Goal: Task Accomplishment & Management: Use online tool/utility

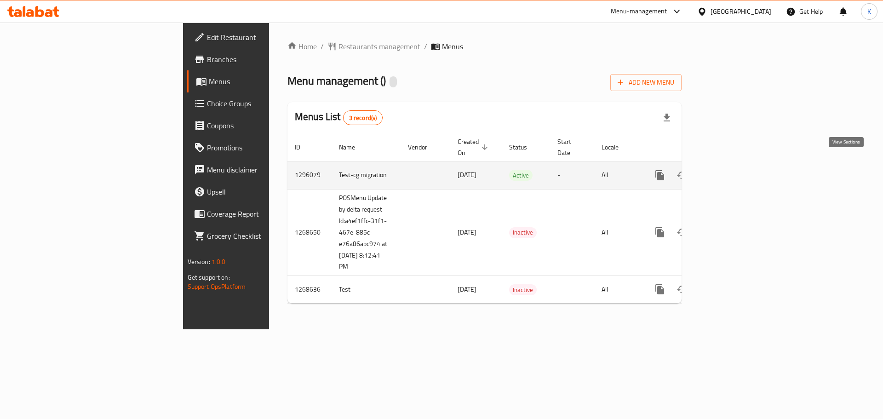
click at [732, 170] on icon "enhanced table" at bounding box center [726, 175] width 11 height 11
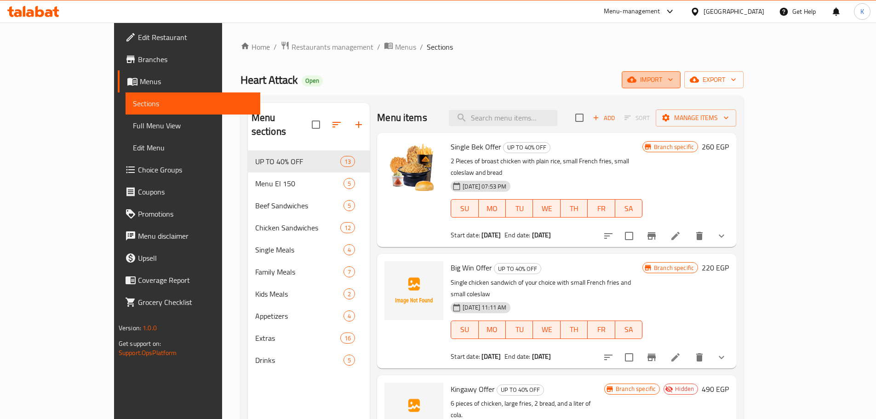
click at [674, 78] on span "import" at bounding box center [651, 80] width 44 height 12
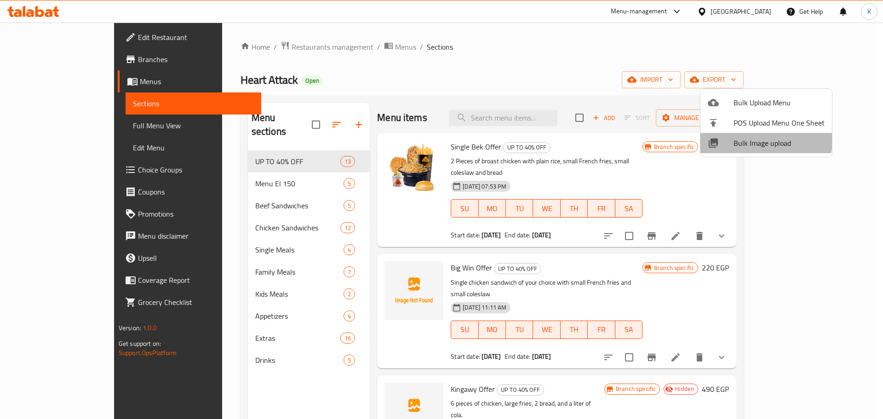
click at [752, 138] on span "Bulk Image upload" at bounding box center [779, 143] width 91 height 11
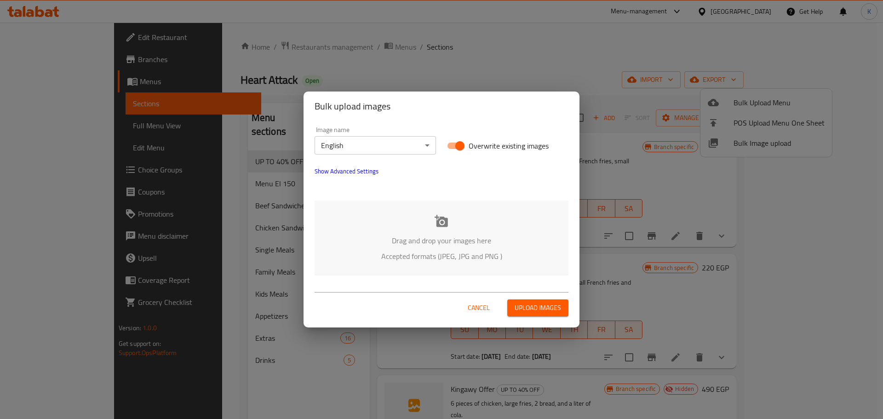
click at [455, 227] on div "Drag and drop your images here Accepted formats (JPEG, JPG and PNG )" at bounding box center [442, 238] width 254 height 75
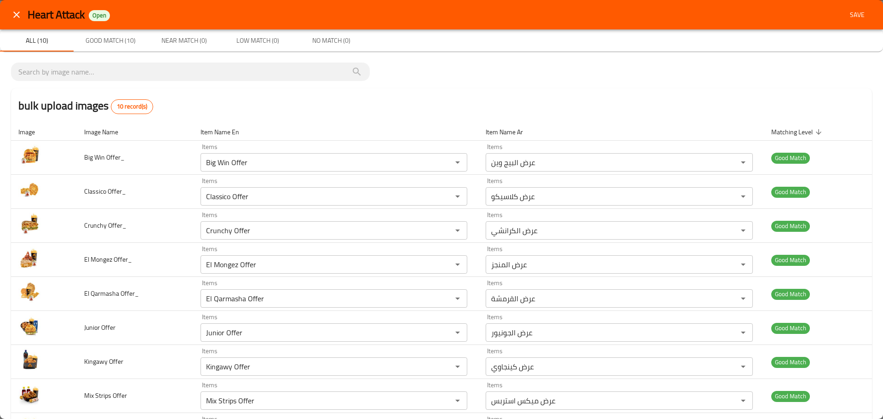
click at [850, 16] on span "Save" at bounding box center [858, 15] width 22 height 12
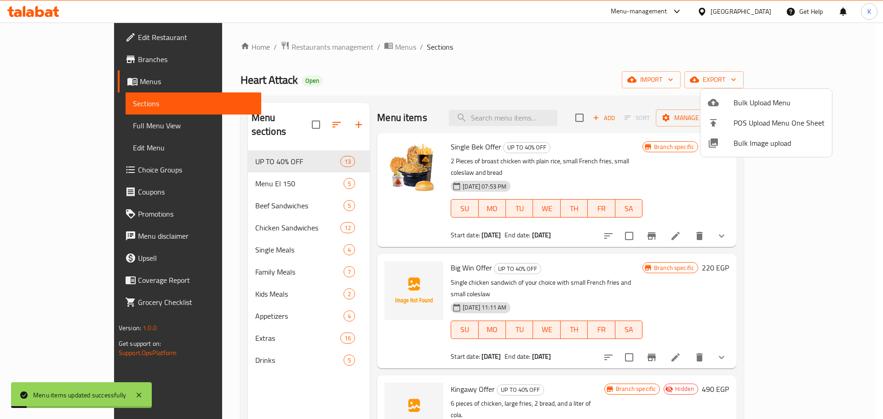
click at [458, 82] on div at bounding box center [441, 209] width 883 height 419
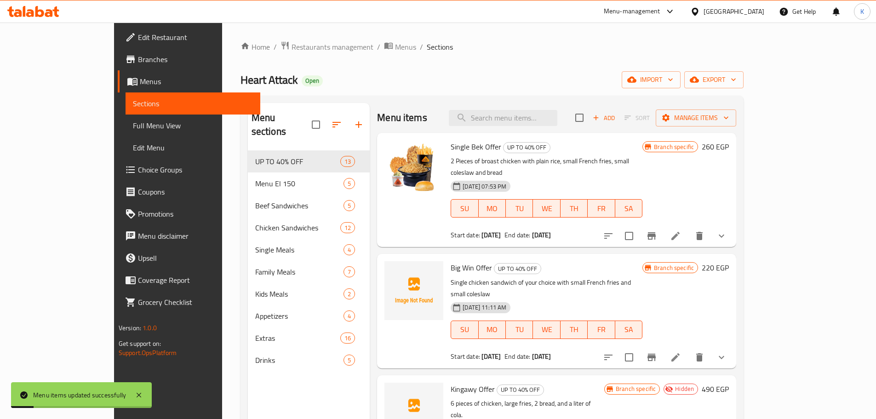
click at [133, 127] on span "Full Menu View" at bounding box center [193, 125] width 120 height 11
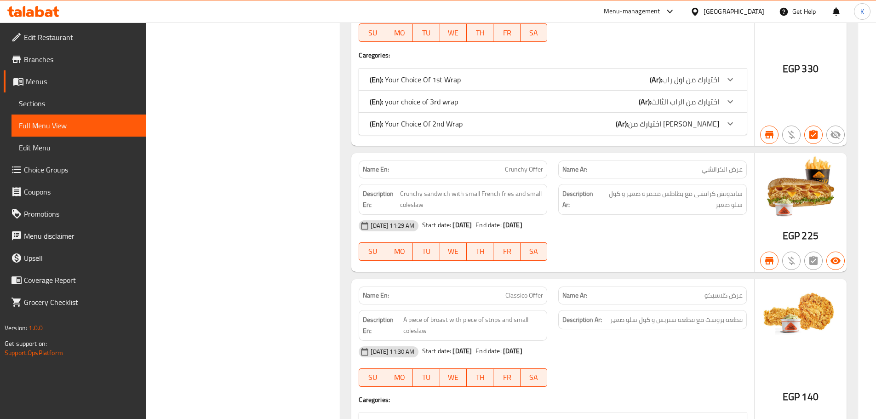
scroll to position [966, 0]
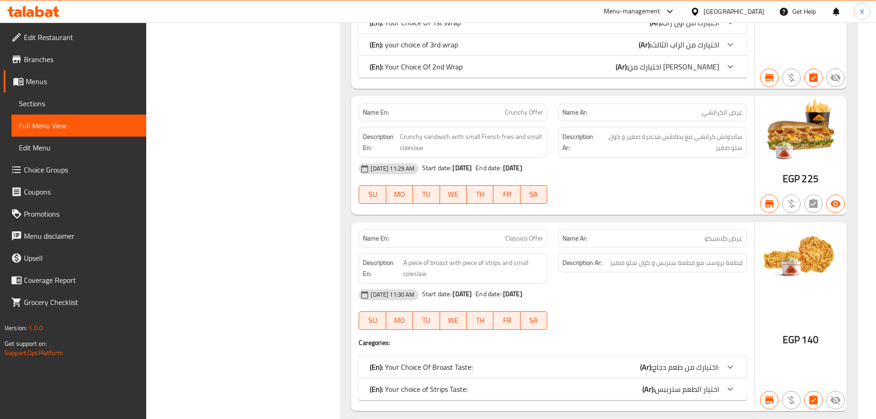
click at [514, 90] on div "Name En: Single Bek Offer Name Ar: عرض السنجل بك Description En: 2 Pieces of br…" at bounding box center [599, 381] width 518 height 2389
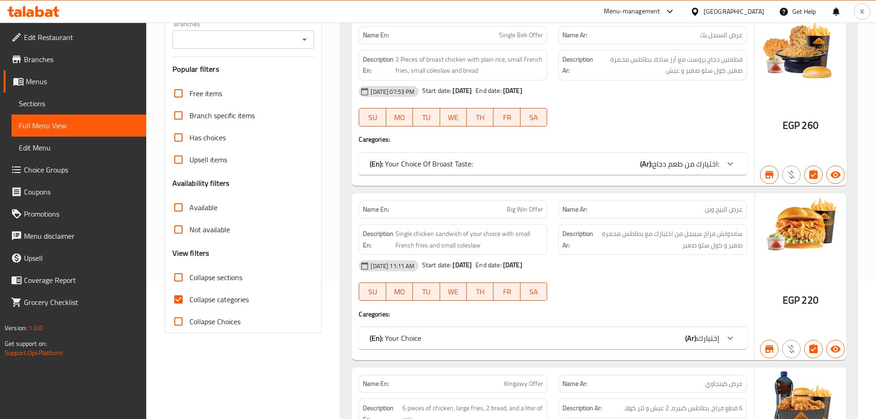
click at [519, 141] on h4 "Caregories:" at bounding box center [553, 139] width 388 height 9
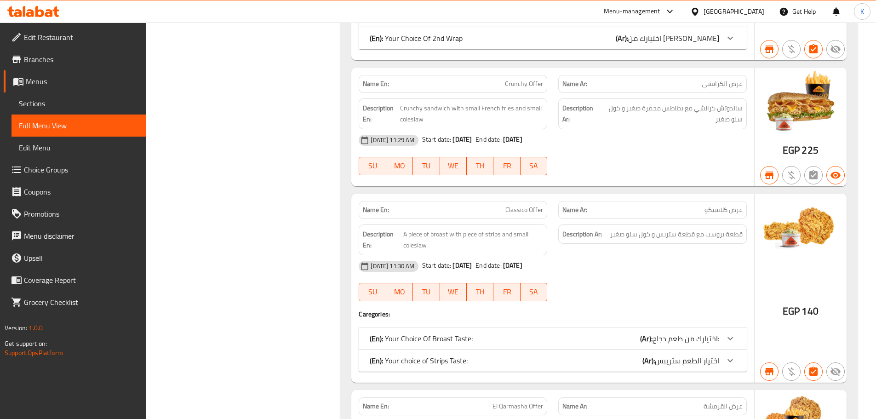
click at [498, 194] on div "Name En: Classico Offer Name Ar: عرض كلاسيكو Description En: A piece of broast …" at bounding box center [552, 288] width 403 height 189
click at [530, 192] on div "Name En: Single Bek Offer Name Ar: عرض السنجل بك Description En: 2 Pieces of br…" at bounding box center [599, 353] width 518 height 2389
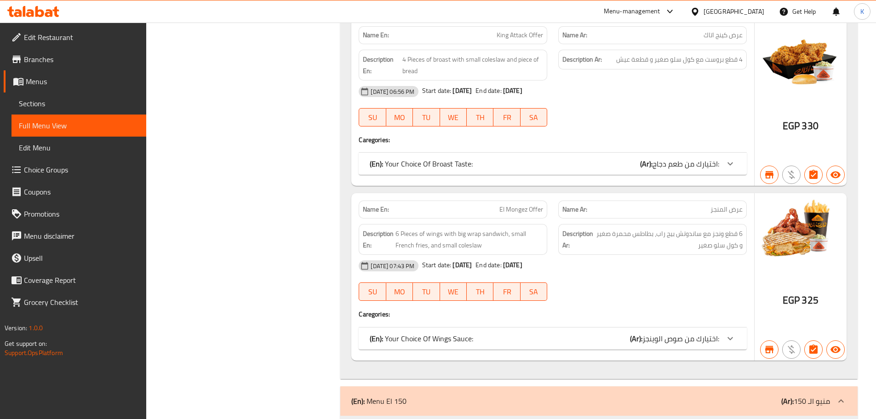
click at [628, 289] on div "[DATE] 07:43 PM Start date: [DATE] End date: [DATE] SU MO TU WE TH FR SA" at bounding box center [552, 281] width 399 height 52
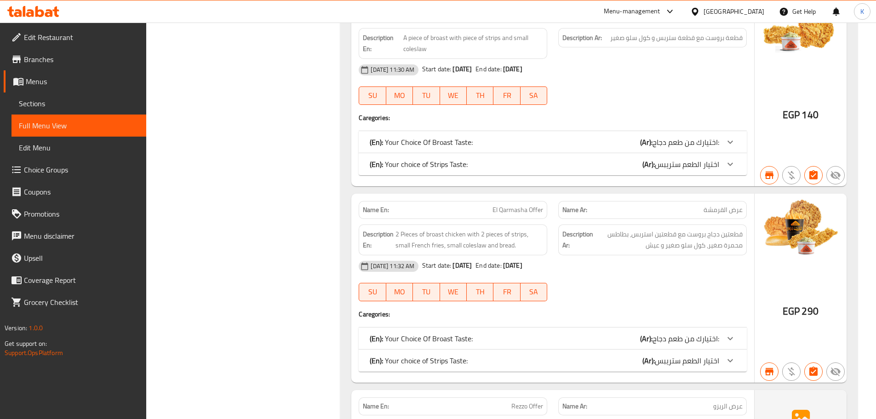
click at [608, 284] on div "[DATE] 11:32 AM Start date: [DATE] End date: [DATE] SU MO TU WE TH FR SA" at bounding box center [552, 281] width 399 height 52
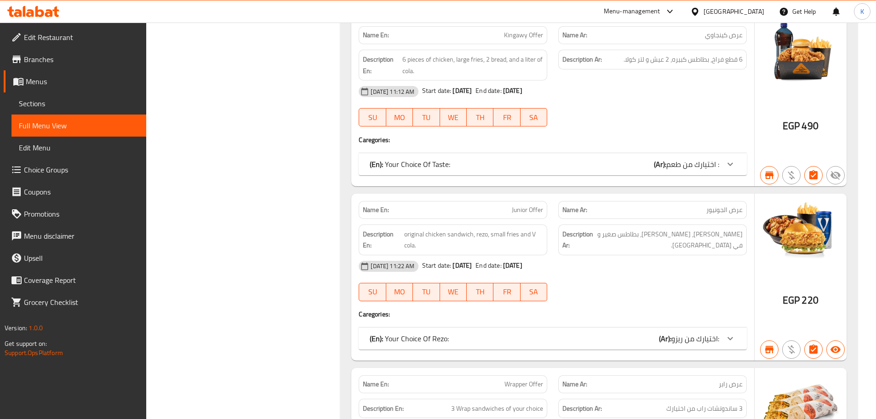
click at [553, 183] on div "Name En: Kingawy Offer Name Ar: عرض كينجاوي Description En: 6 pieces of chicken…" at bounding box center [552, 102] width 403 height 167
click at [555, 142] on h4 "Caregories:" at bounding box center [553, 139] width 388 height 9
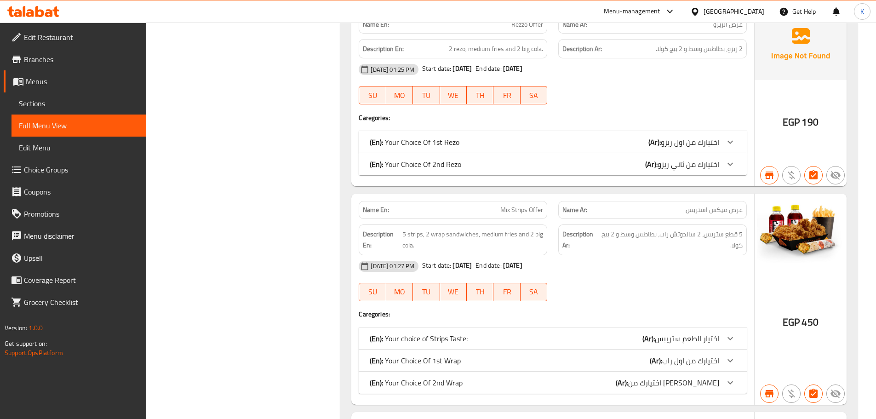
click at [585, 280] on div "[DATE] 01:27 PM Start date: [DATE] End date: [DATE] SU MO TU WE TH FR SA" at bounding box center [552, 281] width 399 height 52
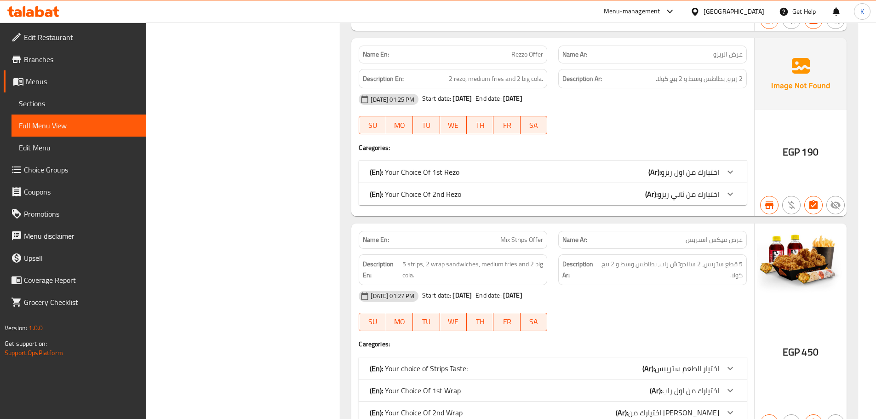
scroll to position [1527, 0]
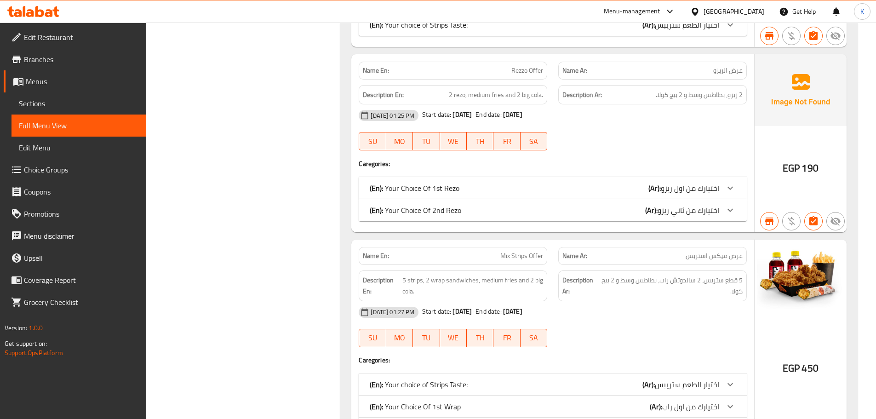
click at [659, 141] on div "[DATE] 01:25 PM Start date: [DATE] End date: [DATE] SU MO TU WE TH FR SA" at bounding box center [552, 130] width 399 height 52
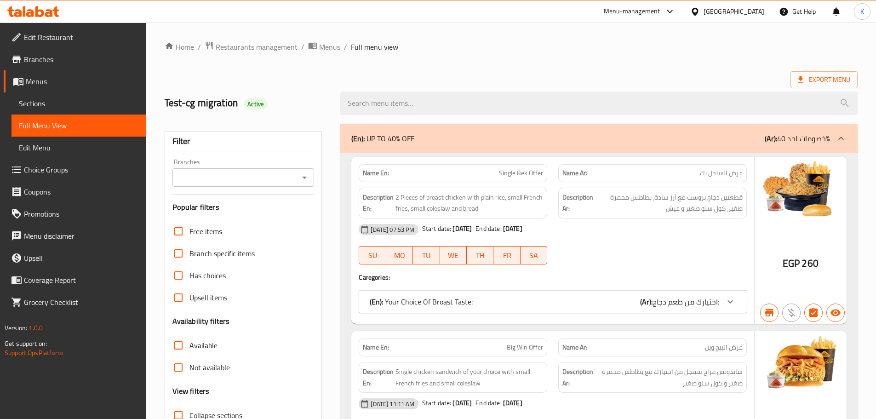
scroll to position [1388, 0]
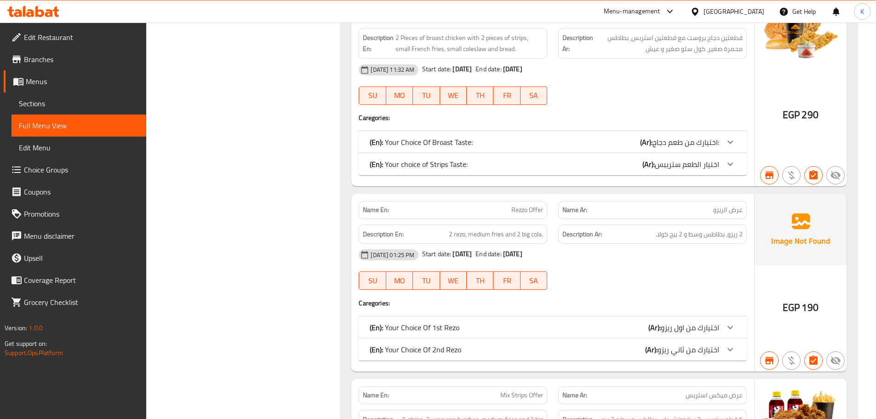
click at [564, 194] on div "Name En: Rezzo Offer Name Ar: عرض الريزو Description En: 2 rezo, medium fries a…" at bounding box center [552, 283] width 403 height 178
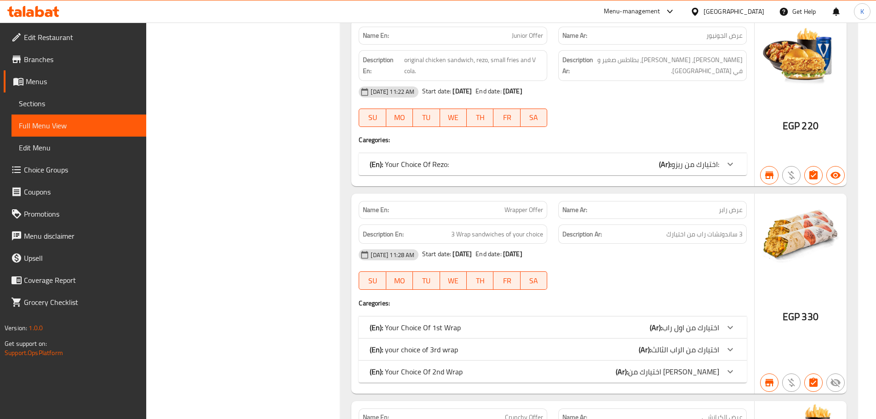
click at [614, 273] on div "28-09-2025 11:28 AM Start date: 28-09-2025 End date: 01-01-2027 SU MO TU WE TH …" at bounding box center [552, 270] width 399 height 52
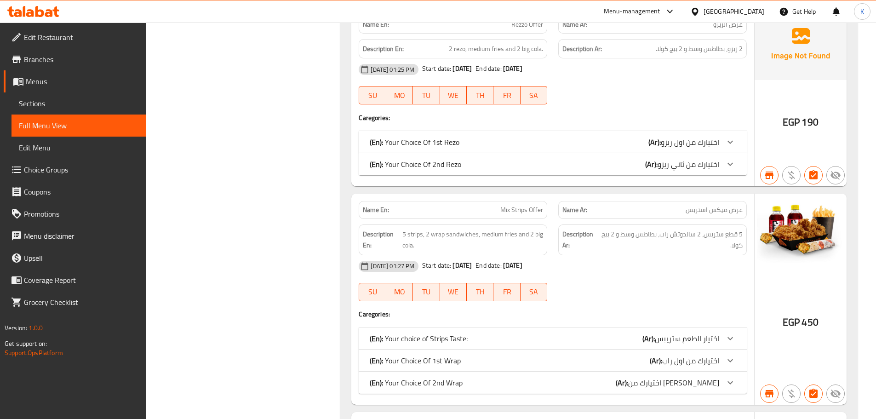
click at [607, 288] on div "[DATE] 01:27 PM Start date: [DATE] End date: [DATE] SU MO TU WE TH FR SA" at bounding box center [552, 281] width 399 height 52
click at [39, 103] on span "Sections" at bounding box center [79, 103] width 120 height 11
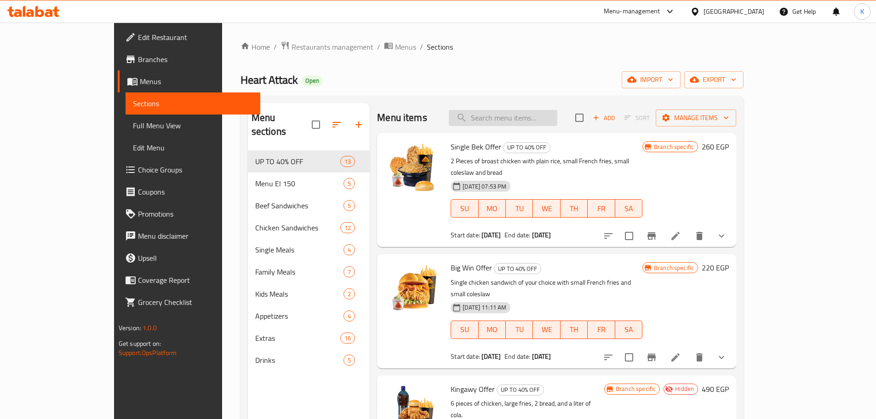
click at [522, 116] on input "search" at bounding box center [503, 118] width 109 height 16
paste input "Rezzo Offer"
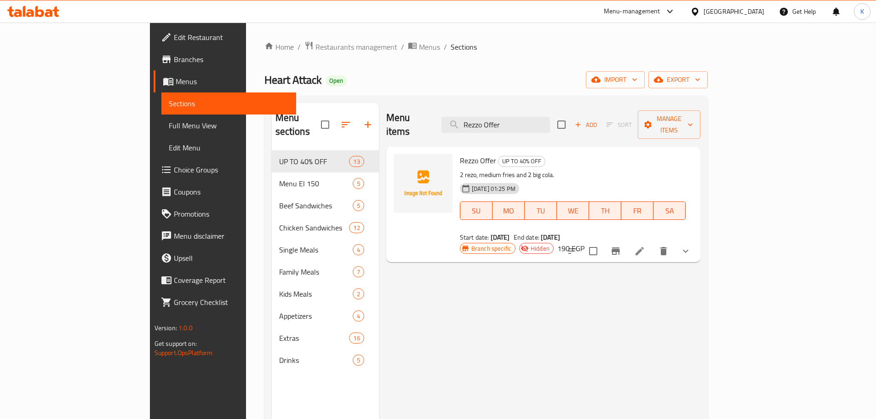
type input "Rezzo Offer"
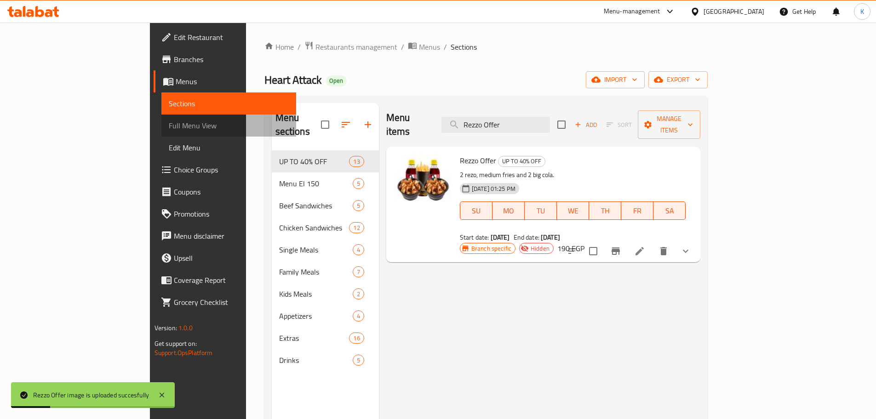
click at [169, 121] on span "Full Menu View" at bounding box center [229, 125] width 120 height 11
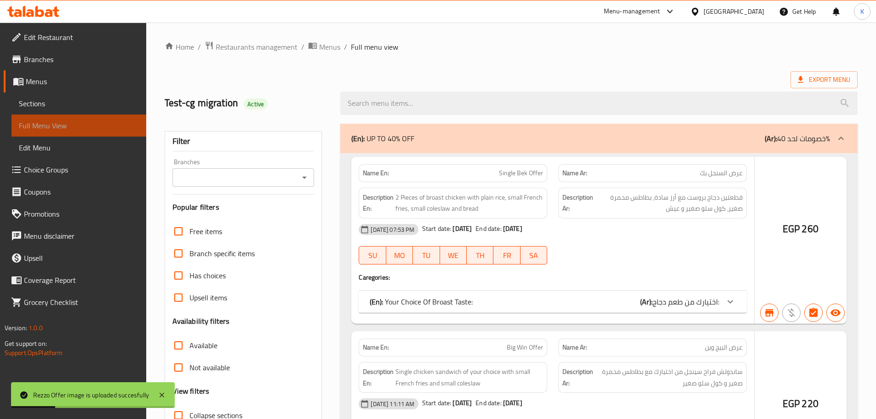
click at [93, 125] on span "Full Menu View" at bounding box center [79, 125] width 120 height 11
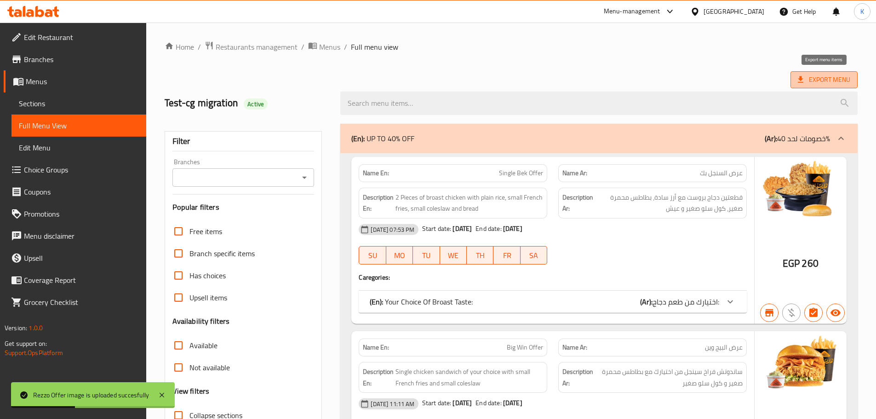
click at [835, 81] on span "Export Menu" at bounding box center [824, 80] width 52 height 12
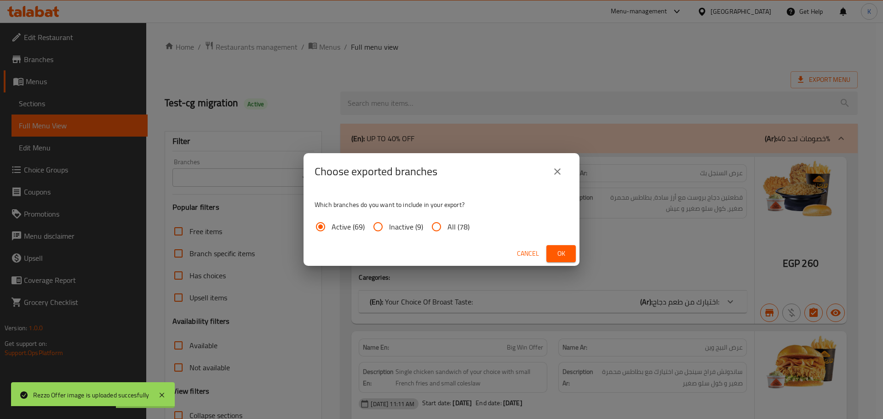
click at [455, 230] on span "All (78)" at bounding box center [459, 226] width 22 height 11
click at [448, 230] on input "All (78)" at bounding box center [437, 227] width 22 height 22
radio input "true"
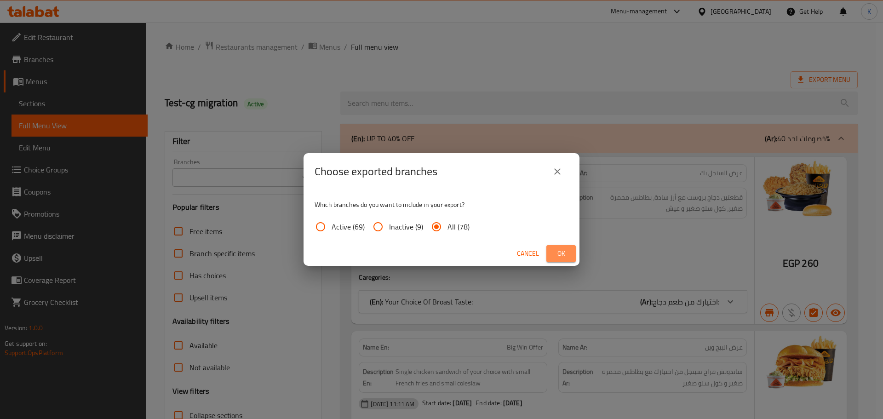
click at [562, 252] on span "Ok" at bounding box center [561, 254] width 15 height 12
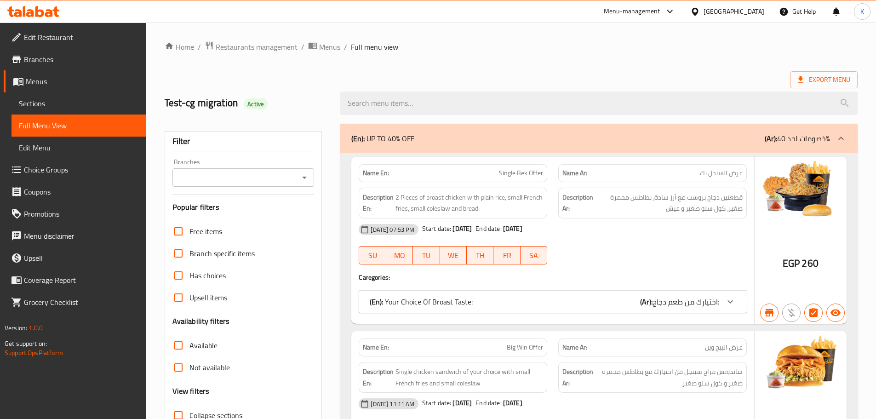
click at [52, 12] on icon at bounding box center [49, 13] width 8 height 8
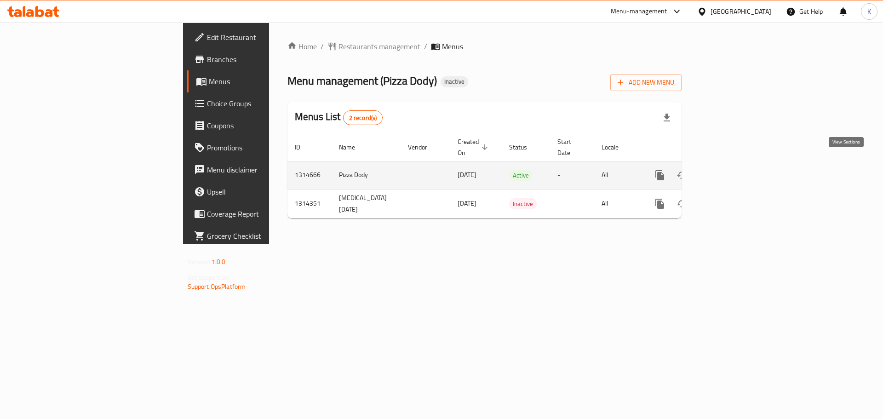
click at [737, 171] on link "enhanced table" at bounding box center [726, 175] width 22 height 22
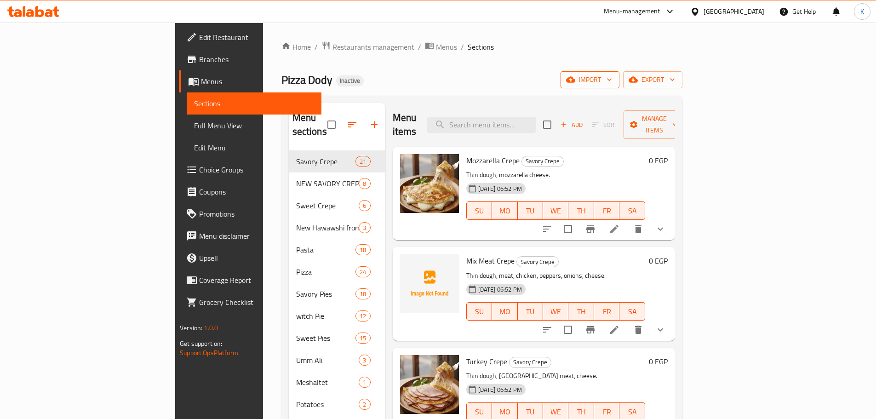
click at [612, 78] on span "import" at bounding box center [590, 80] width 44 height 12
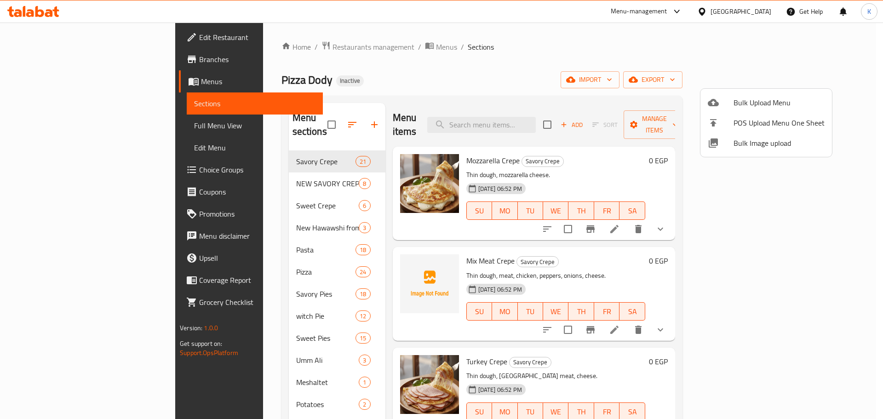
click at [756, 144] on span "Bulk Image upload" at bounding box center [779, 143] width 91 height 11
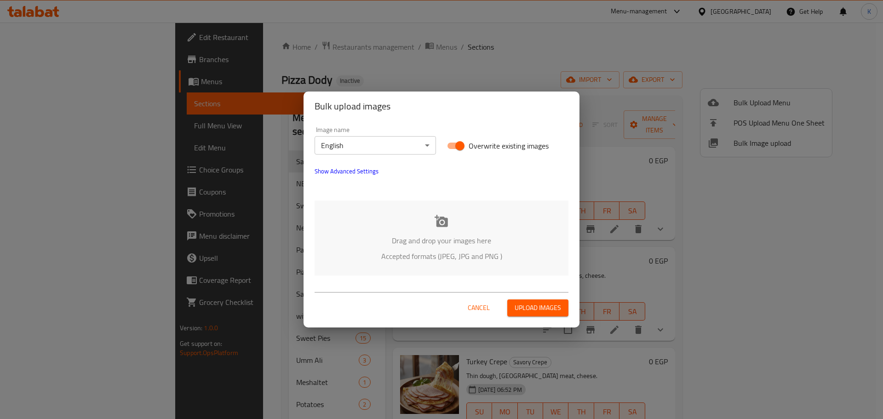
click at [405, 236] on p "Drag and drop your images here" at bounding box center [441, 240] width 226 height 11
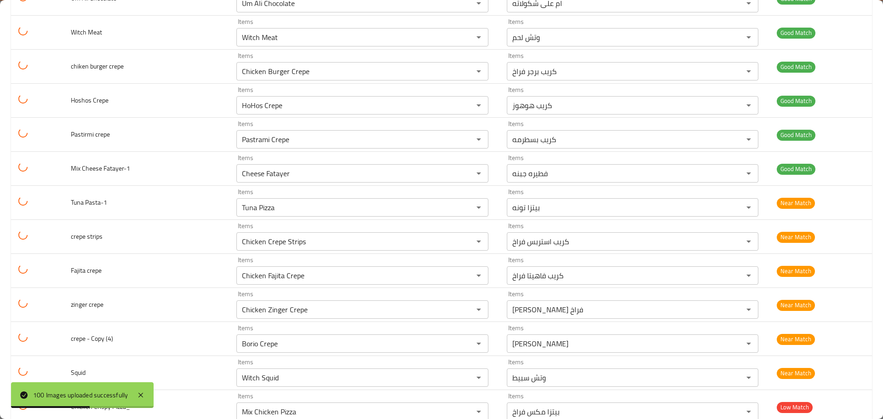
scroll to position [2852, 0]
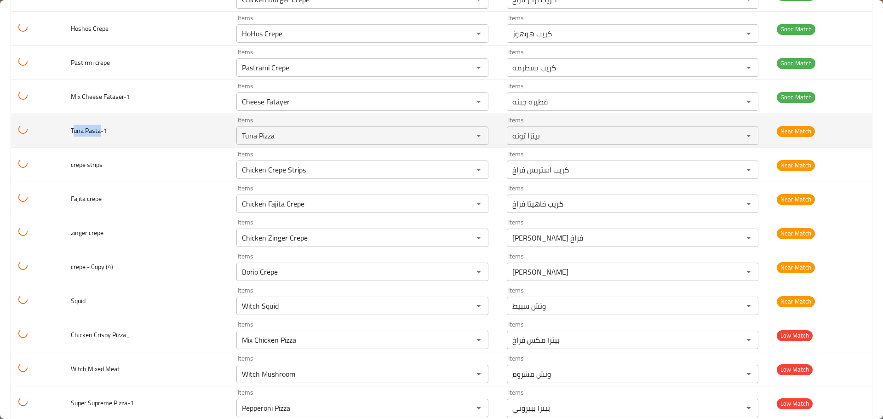
drag, startPoint x: 102, startPoint y: 132, endPoint x: 73, endPoint y: 132, distance: 28.5
click at [73, 132] on span "Tuna Pasta-1" at bounding box center [89, 131] width 36 height 12
copy span "una Pasta"
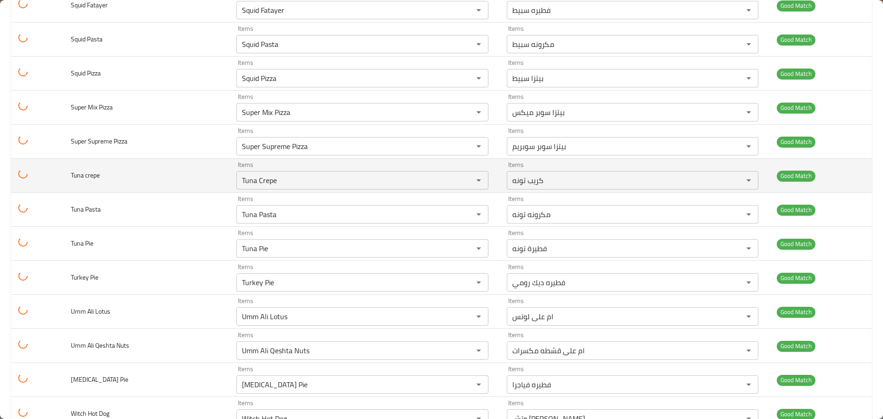
scroll to position [2774, 0]
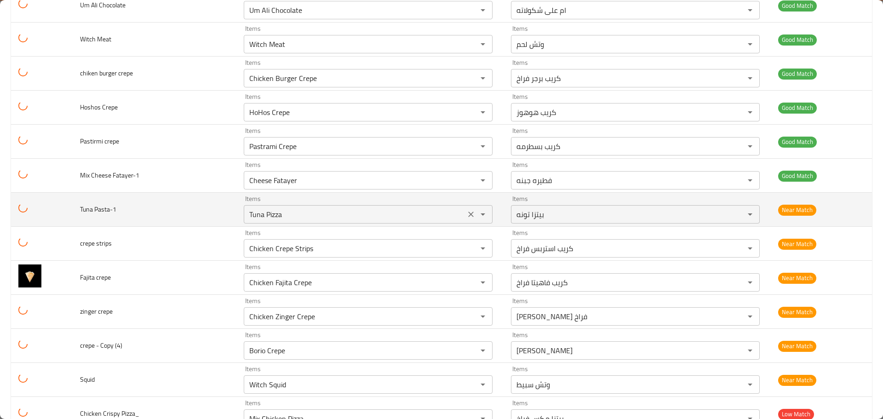
click at [467, 214] on icon "Clear" at bounding box center [471, 214] width 9 height 9
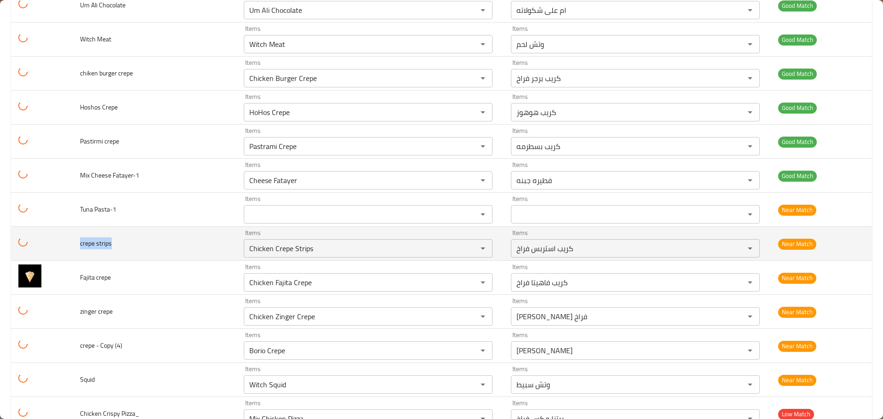
drag, startPoint x: 115, startPoint y: 245, endPoint x: 73, endPoint y: 246, distance: 42.8
click at [73, 246] on td "crepe strips" at bounding box center [155, 244] width 164 height 34
copy span "crepe strips"
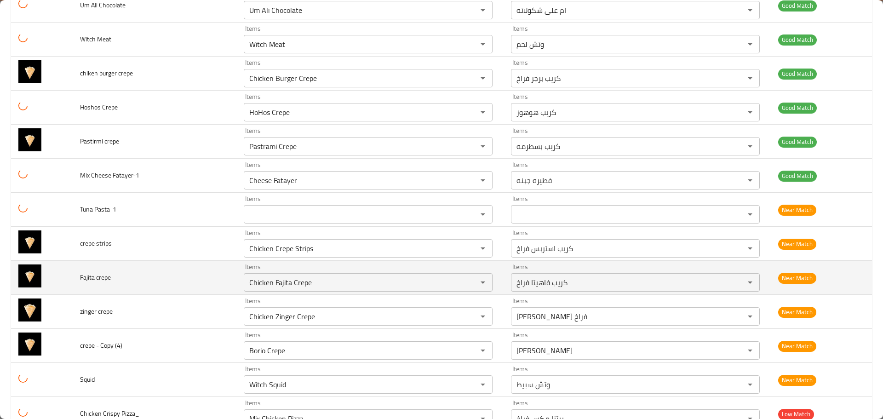
drag, startPoint x: 96, startPoint y: 279, endPoint x: 75, endPoint y: 279, distance: 20.7
click at [75, 279] on td "Fajita crepe" at bounding box center [155, 278] width 164 height 34
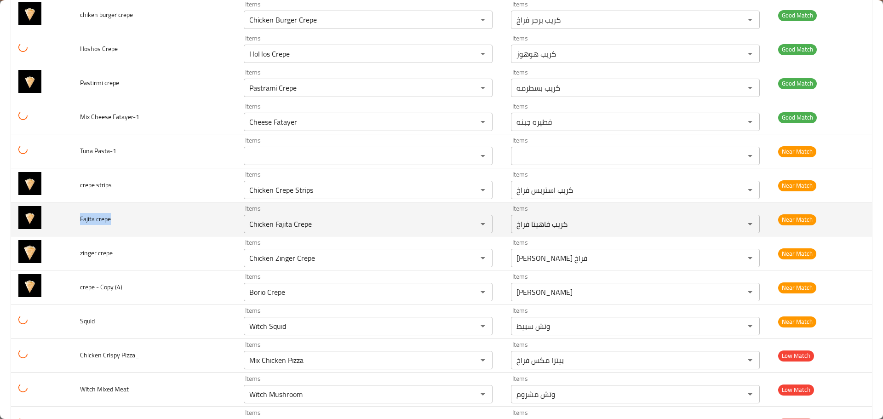
scroll to position [2912, 0]
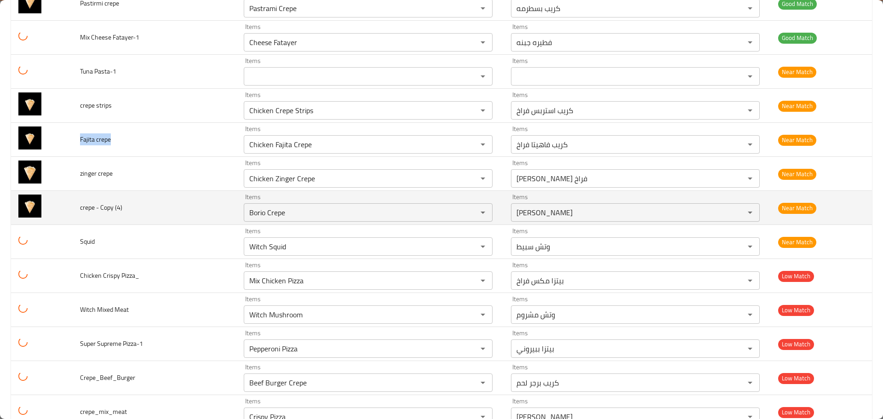
drag, startPoint x: 68, startPoint y: 172, endPoint x: 99, endPoint y: 191, distance: 36.4
click at [68, 173] on tr "zinger crepe Items Chicken Zinger Crepe Items Items كريب زينجر فراخ Items Near …" at bounding box center [441, 174] width 861 height 34
click at [103, 213] on span "crepe - Copy (4)" at bounding box center [101, 208] width 42 height 12
click at [467, 214] on icon "Clear" at bounding box center [471, 212] width 9 height 9
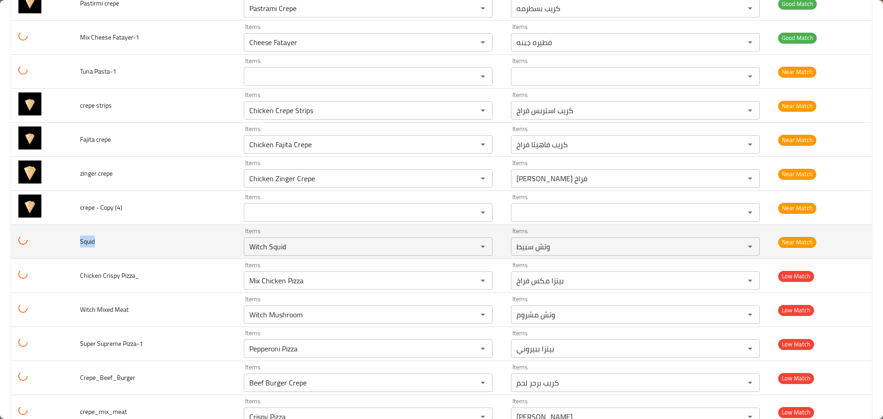
drag, startPoint x: 101, startPoint y: 242, endPoint x: 79, endPoint y: 241, distance: 22.1
click at [79, 241] on td "Squid" at bounding box center [155, 242] width 164 height 34
copy span "Squid"
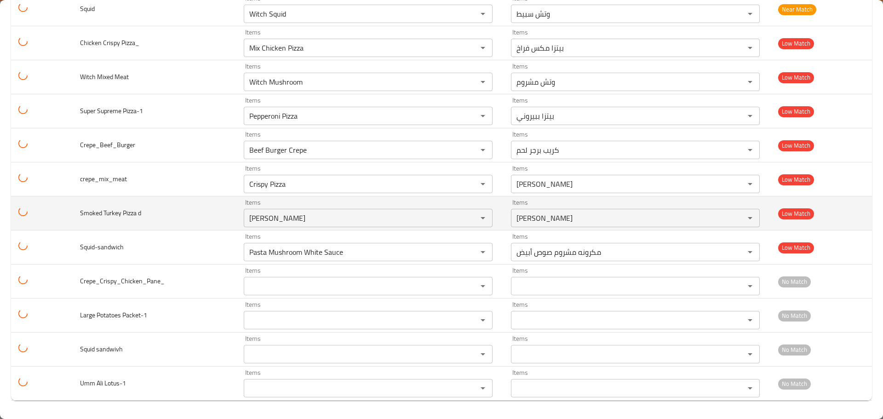
scroll to position [3099, 0]
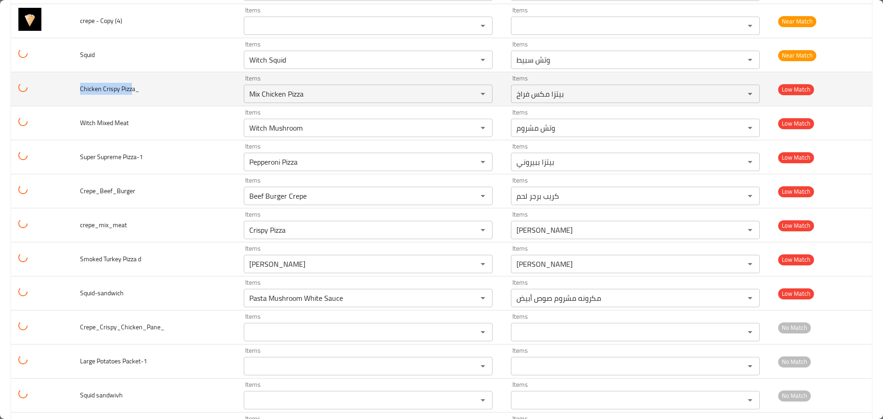
drag, startPoint x: 132, startPoint y: 91, endPoint x: 68, endPoint y: 90, distance: 64.4
click at [68, 90] on tr "Chicken Crispy Pizza_ Items Mix Chicken Pizza Items Items بيتزا مكس فراخ Items …" at bounding box center [441, 89] width 861 height 34
copy span "Chicken Crispy Pizz"
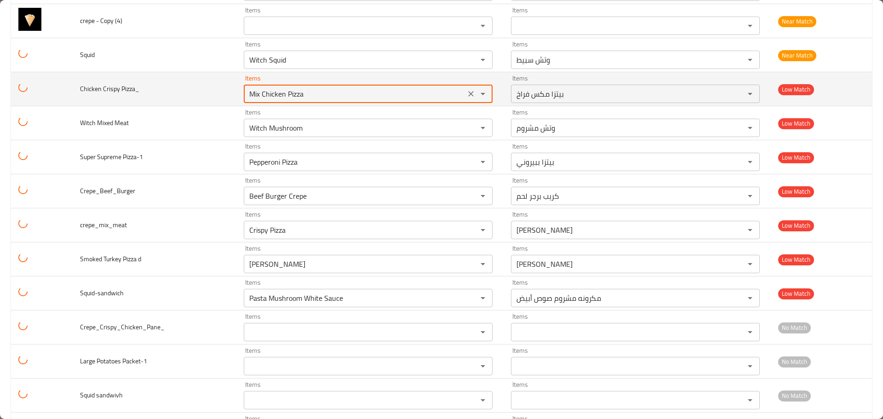
click at [282, 98] on Pizza_ "Mix Chicken Pizza" at bounding box center [355, 93] width 216 height 13
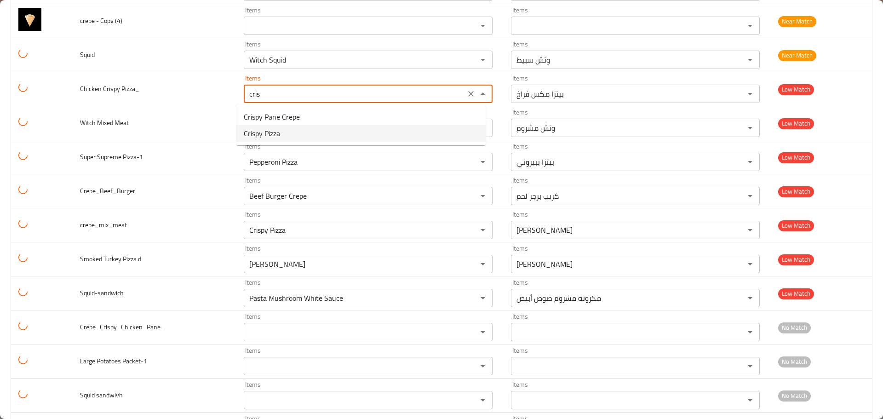
click at [280, 129] on span "Crispy Pizza" at bounding box center [262, 133] width 36 height 11
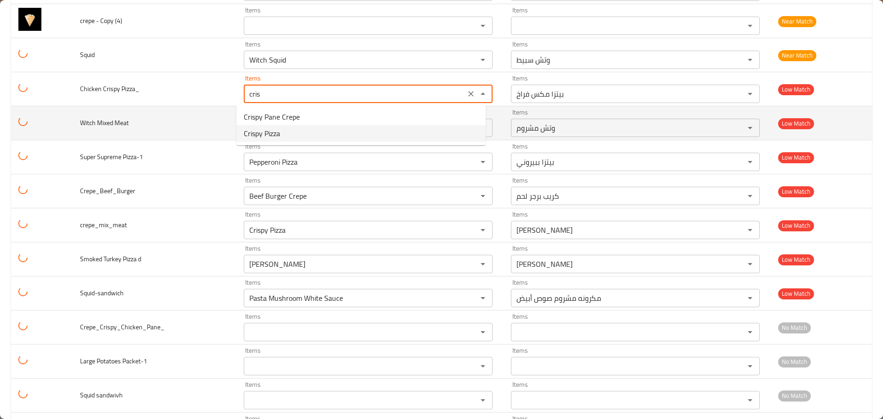
type Pizza_ "Crispy Pizza"
type Pizza_-ar "بيتزا كريسبي"
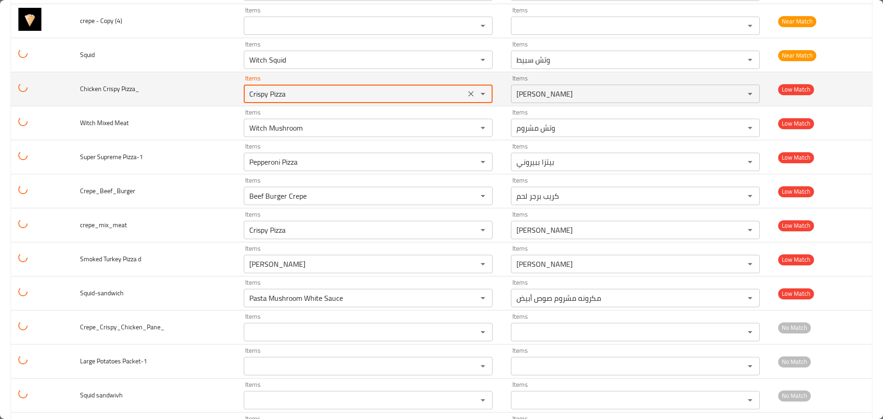
drag, startPoint x: 287, startPoint y: 90, endPoint x: 161, endPoint y: 94, distance: 125.7
click at [161, 94] on tr "Chicken Crispy Pizza_ Items Crispy Pizza Items Items بيتزا كريسبي Items Low Mat…" at bounding box center [441, 89] width 861 height 34
type Pizza_ "Crispy Pizza"
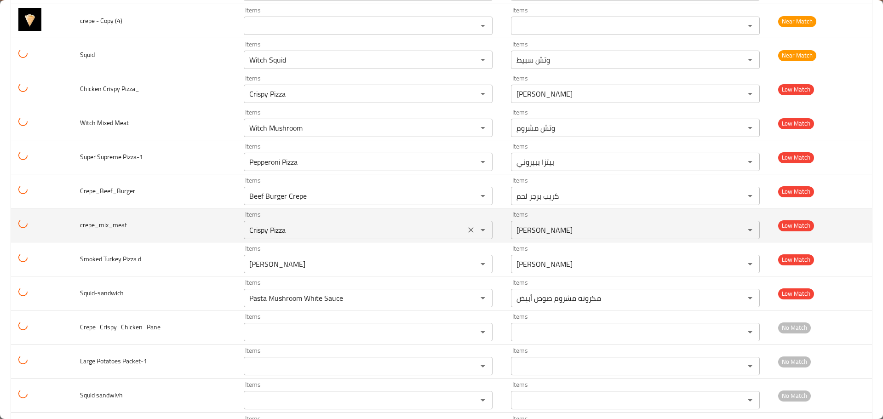
click at [468, 230] on icon "Clear" at bounding box center [471, 230] width 6 height 6
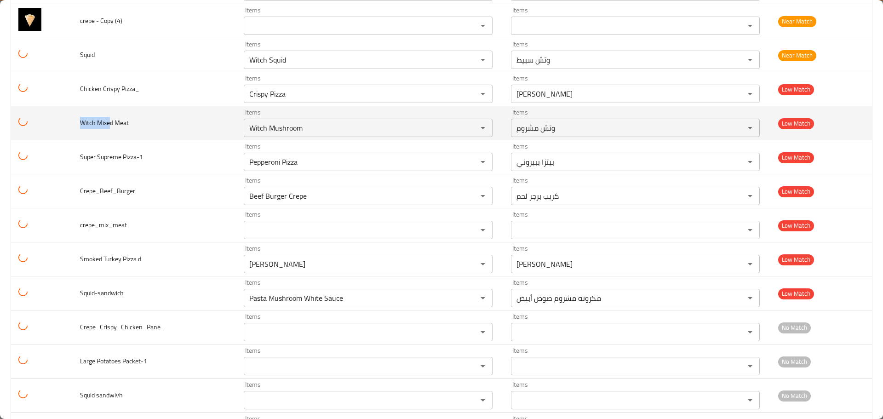
drag, startPoint x: 111, startPoint y: 122, endPoint x: 79, endPoint y: 126, distance: 32.0
click at [79, 126] on td "Witch Mixed Meat" at bounding box center [155, 123] width 164 height 34
copy span "Witch Mixe"
click at [274, 129] on Meat "Witch Mushroom" at bounding box center [355, 127] width 216 height 13
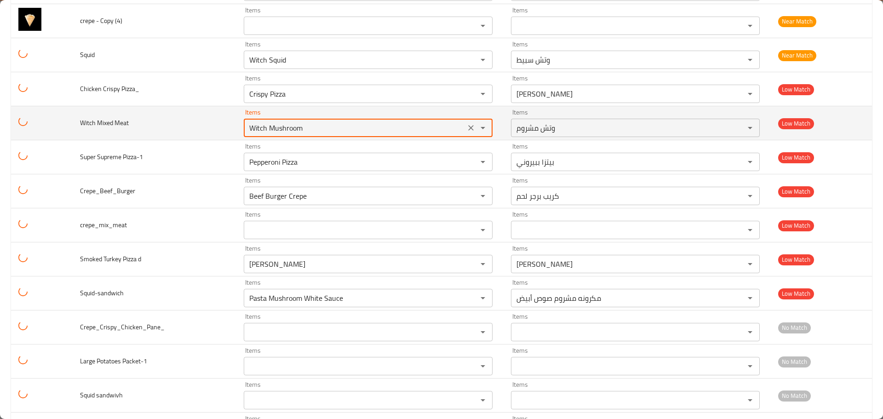
paste Meat "ixe"
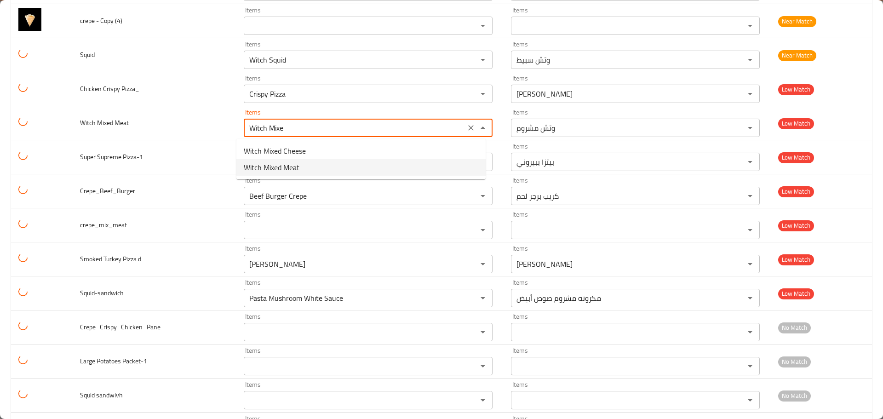
click at [273, 166] on span "Witch Mixed Meat" at bounding box center [272, 167] width 56 height 11
type Meat "Witch Mixed Meat"
type Meat-ar "وتش مشكل لحوم"
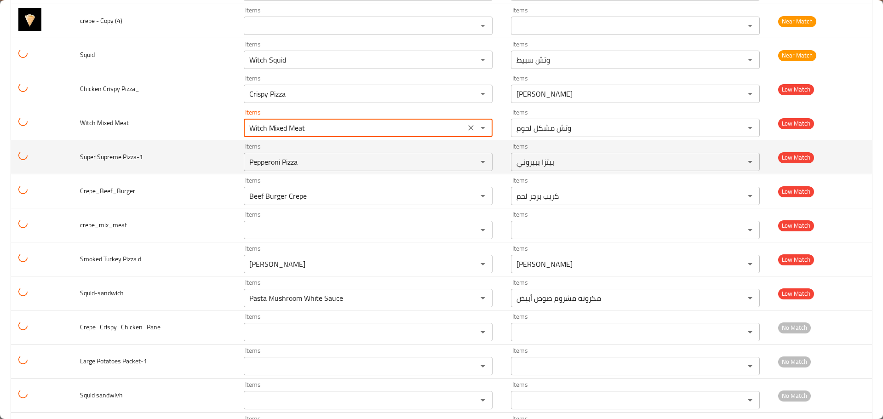
type Meat "Witch Mixed Meat"
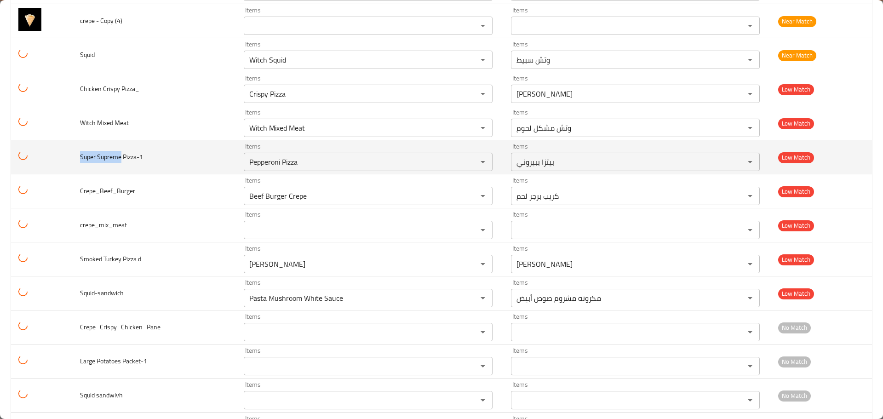
drag, startPoint x: 122, startPoint y: 153, endPoint x: 79, endPoint y: 156, distance: 43.8
click at [79, 156] on td "Super Supreme Pizza-1" at bounding box center [155, 157] width 164 height 34
copy span "Super Supreme"
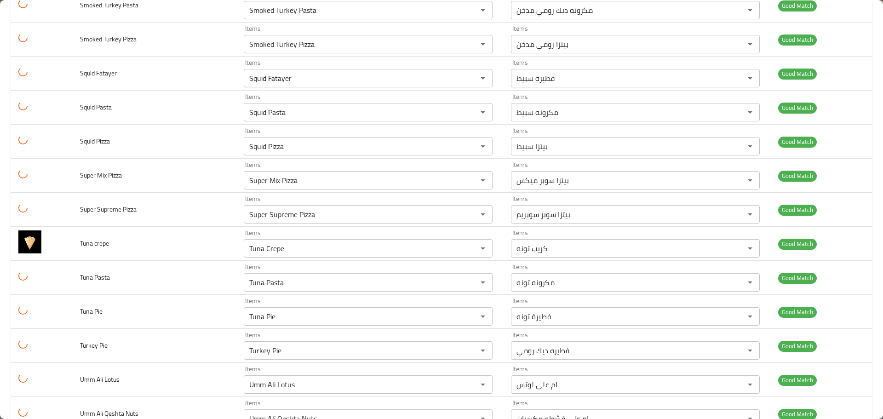
scroll to position [3046, 0]
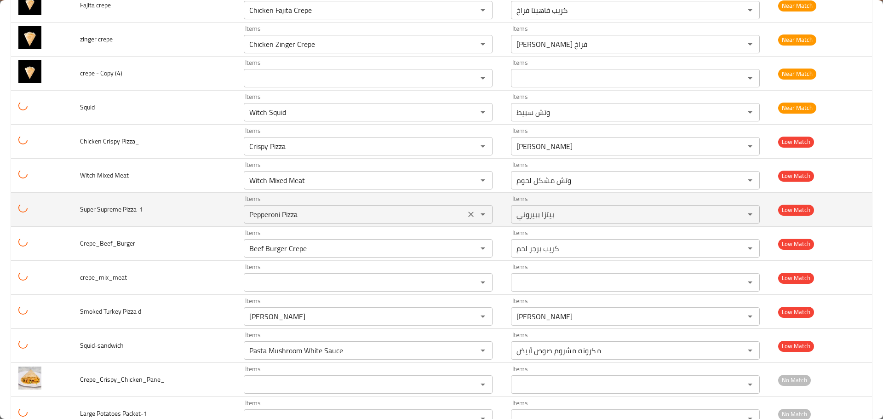
click at [467, 213] on icon "Clear" at bounding box center [471, 214] width 9 height 9
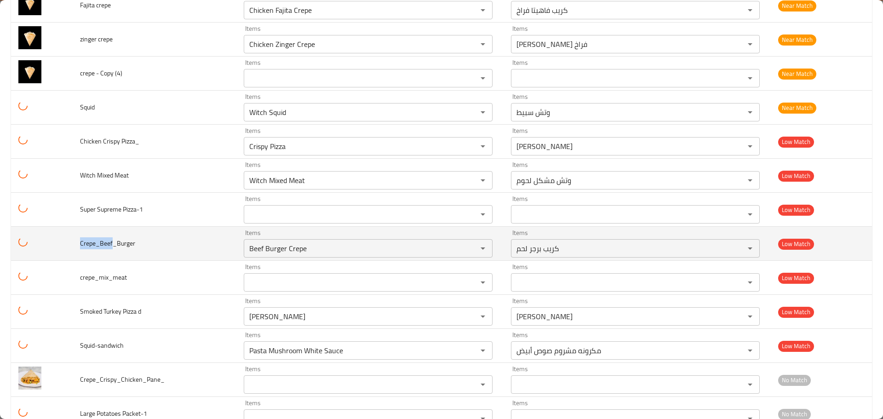
drag, startPoint x: 111, startPoint y: 244, endPoint x: 81, endPoint y: 242, distance: 30.9
click at [81, 242] on span "Crepe_Beef_Burger" at bounding box center [107, 243] width 55 height 12
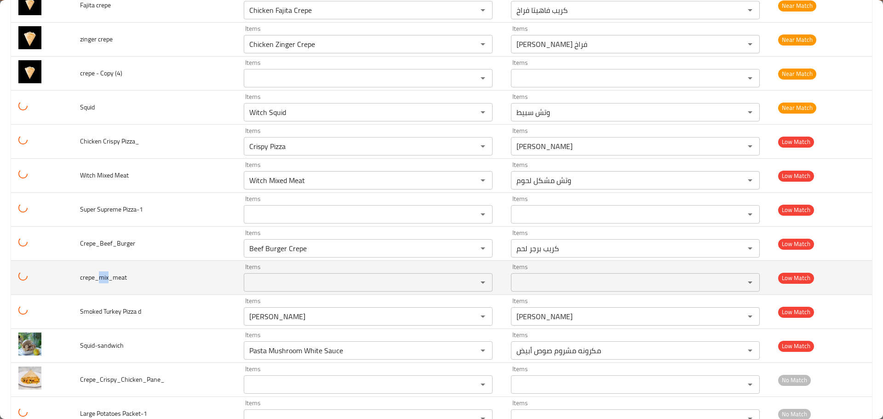
drag, startPoint x: 109, startPoint y: 276, endPoint x: 100, endPoint y: 278, distance: 9.5
click at [100, 278] on span "crepe_mix_meat" at bounding box center [103, 277] width 47 height 12
copy span "mix"
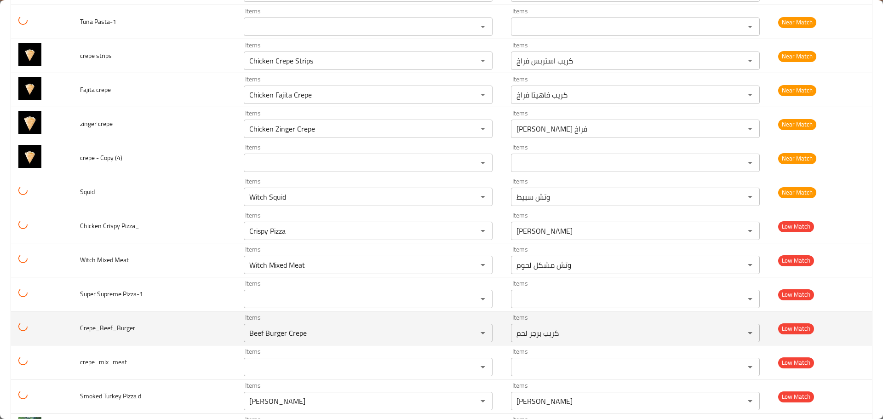
scroll to position [3053, 0]
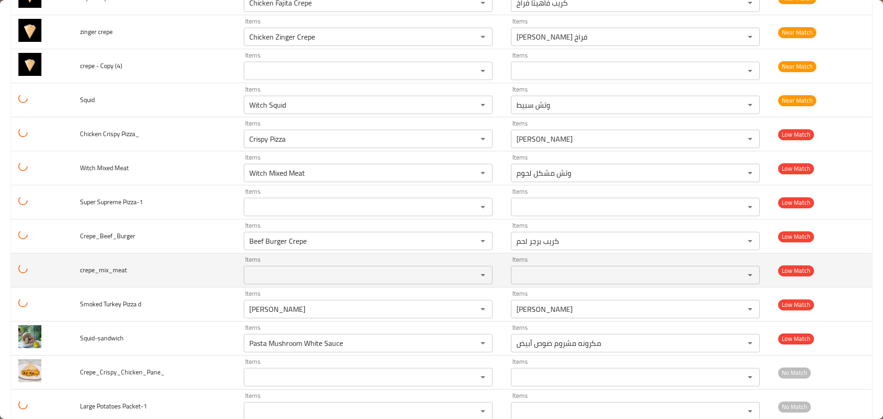
click at [262, 271] on input "Items" at bounding box center [355, 275] width 216 height 13
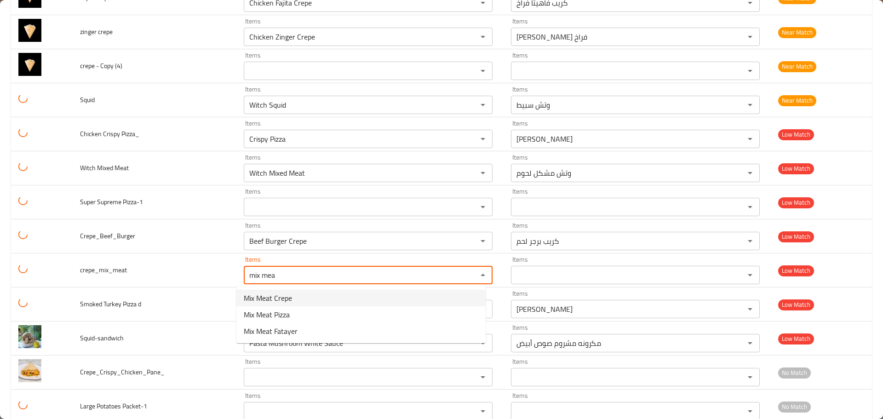
click at [286, 299] on span "Mix Meat Crepe" at bounding box center [268, 298] width 48 height 11
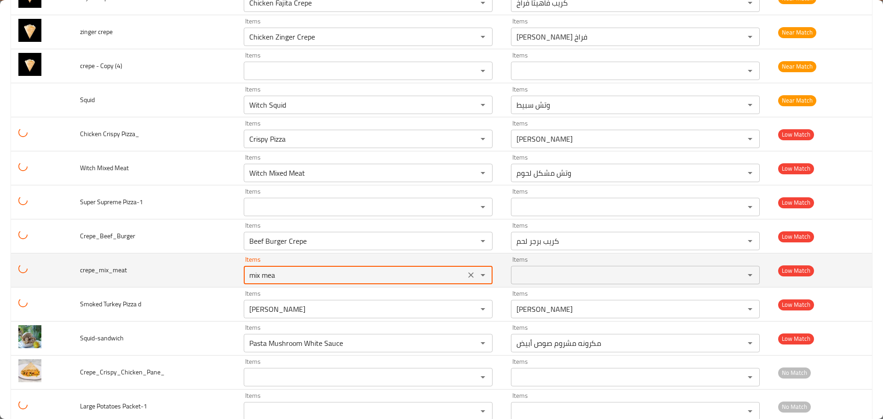
type input "Mix Meat Crepe"
type input "كريب مشكل لحوم"
click at [213, 276] on tr "crepe_mix_meat Items Mix Meat Crepe Items Items كريب مشكل لحوم Items Low Match" at bounding box center [441, 270] width 861 height 34
type input "Mix Meat Crepe"
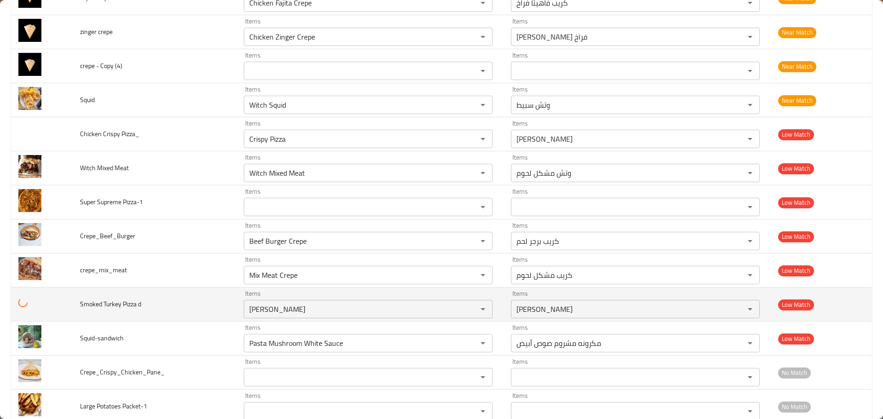
click at [162, 312] on td "Smoked Turkey Pizza d" at bounding box center [155, 305] width 164 height 34
drag, startPoint x: 116, startPoint y: 305, endPoint x: 222, endPoint y: 299, distance: 105.6
click at [80, 308] on td "Smoked Turkey Pizza d" at bounding box center [155, 305] width 164 height 34
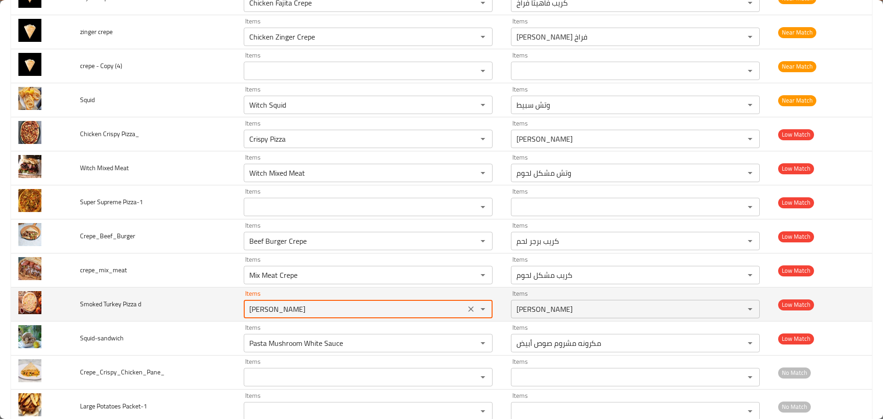
click at [255, 309] on d "Margherita Pizza" at bounding box center [355, 309] width 216 height 13
paste d "Smoked Turk"
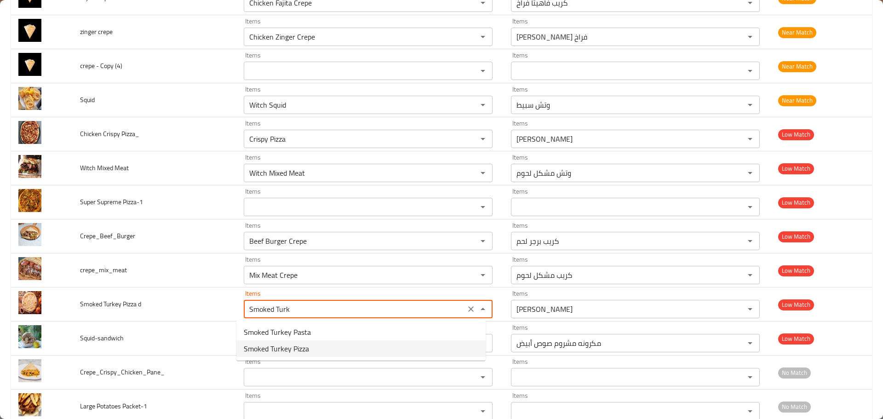
click at [277, 352] on span "Smoked Turkey Pizza" at bounding box center [276, 348] width 65 height 11
type d "Smoked Turkey Pizza"
type d-ar "بيتزا رومي مدخن"
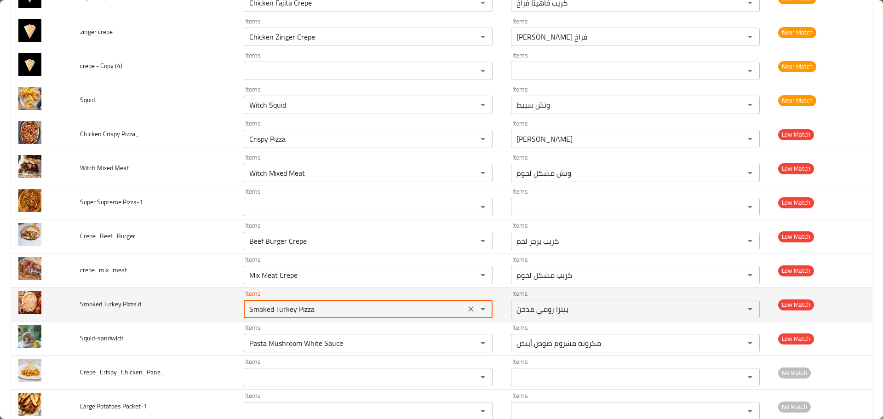
drag, startPoint x: 319, startPoint y: 307, endPoint x: 177, endPoint y: 312, distance: 141.8
click at [177, 312] on tr "Smoked Turkey Pizza d Items Smoked Turkey Pizza Items Items بيتزا رومي مدخن Ite…" at bounding box center [441, 305] width 861 height 34
type d "Smoked Turkey Pizza"
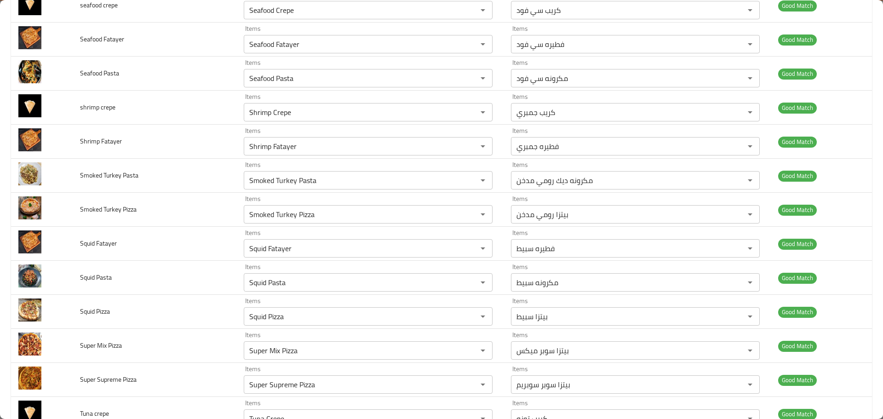
scroll to position [3145, 0]
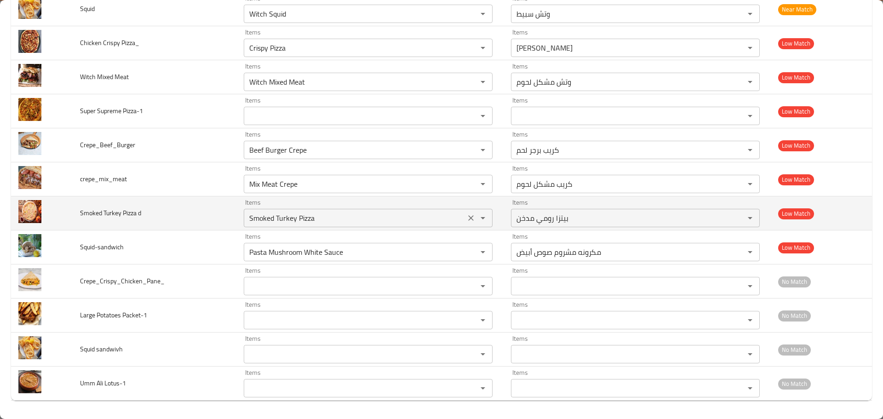
click at [467, 215] on icon "Clear" at bounding box center [471, 217] width 9 height 9
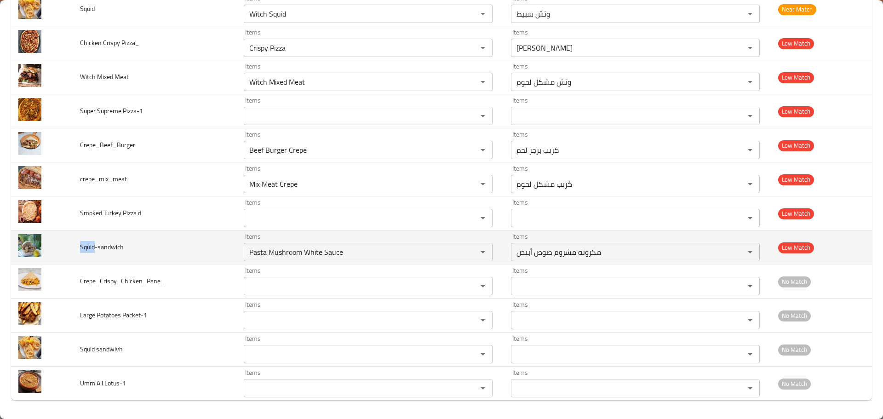
drag, startPoint x: 94, startPoint y: 248, endPoint x: 81, endPoint y: 251, distance: 13.2
click at [81, 251] on span "Squid-sandwich" at bounding box center [102, 247] width 44 height 12
copy span "Squid"
click at [261, 249] on input "Pasta Mushroom White Sauce" at bounding box center [355, 252] width 216 height 13
click at [287, 253] on input "Pasta Mushroom White Sauce" at bounding box center [355, 252] width 216 height 13
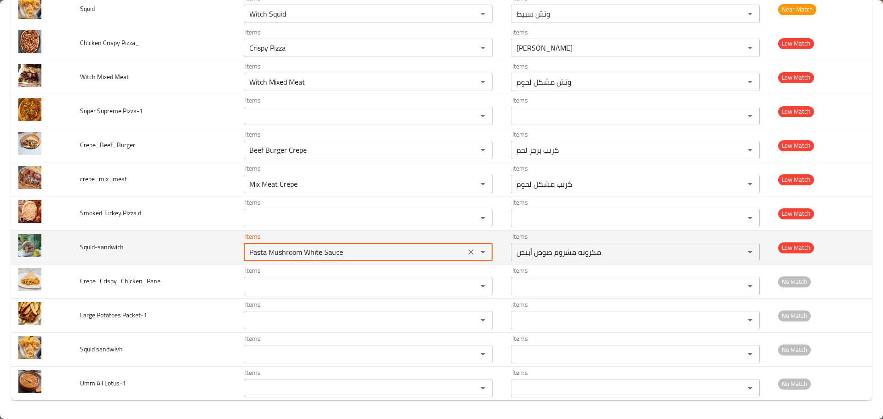
paste input "Squid"
type input "Pasta Mushroom White Sauce"
click at [144, 255] on td "Squid-sandwich" at bounding box center [155, 247] width 164 height 34
click at [467, 251] on icon "Clear" at bounding box center [471, 252] width 9 height 9
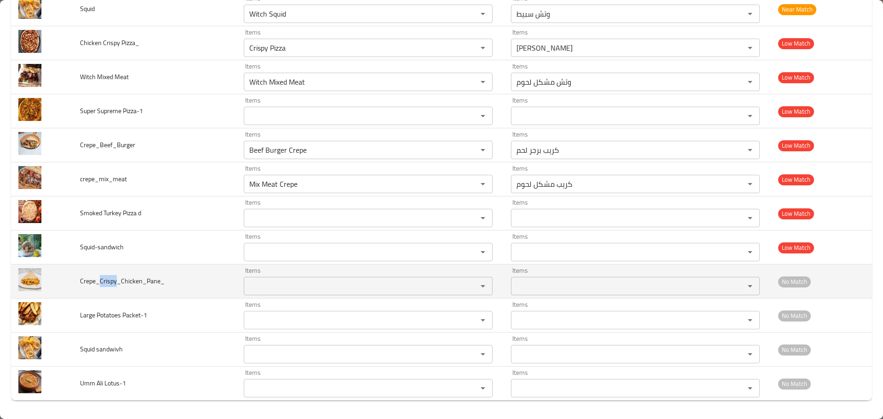
drag, startPoint x: 116, startPoint y: 278, endPoint x: 101, endPoint y: 281, distance: 15.4
click at [101, 281] on span "Crepe_Crispy_Chicken_Pane_" at bounding box center [122, 281] width 85 height 12
copy span "Crispy"
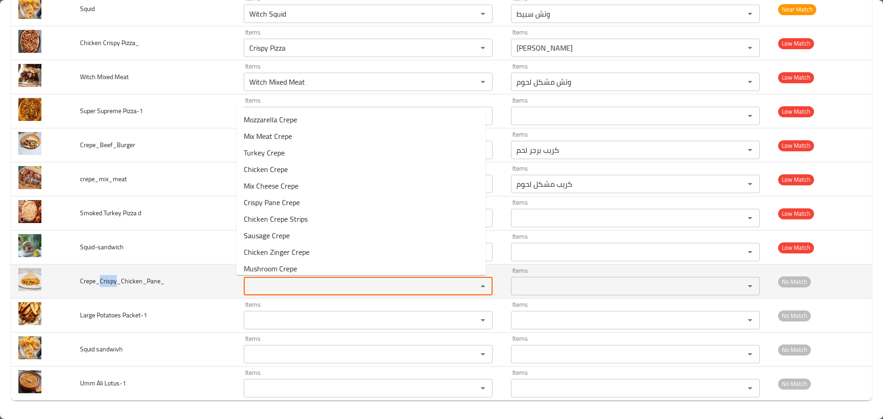
click at [259, 288] on input "Items" at bounding box center [355, 286] width 216 height 13
paste input "Crispy"
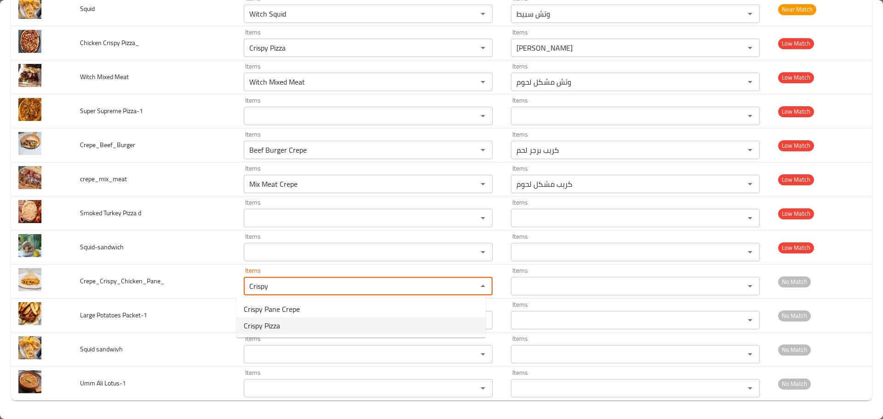
click at [261, 323] on span "Crispy Pizza" at bounding box center [262, 325] width 36 height 11
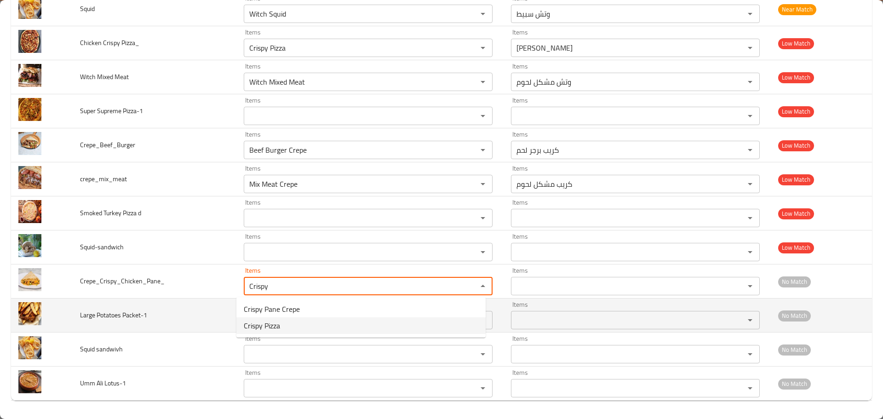
type input "Crispy Pizza"
type input "بيتزا كريسبي"
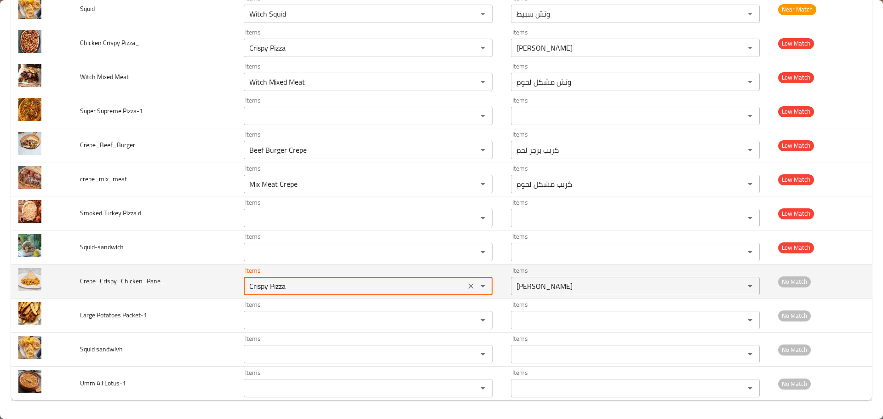
drag, startPoint x: 291, startPoint y: 282, endPoint x: 208, endPoint y: 287, distance: 82.5
click at [208, 287] on tr "Crepe_Crispy_Chicken_Pane_ Items Crispy Pizza Items Items بيتزا كريسبي Items No…" at bounding box center [441, 282] width 861 height 34
click at [261, 286] on input "Crispy Pizza" at bounding box center [355, 286] width 216 height 13
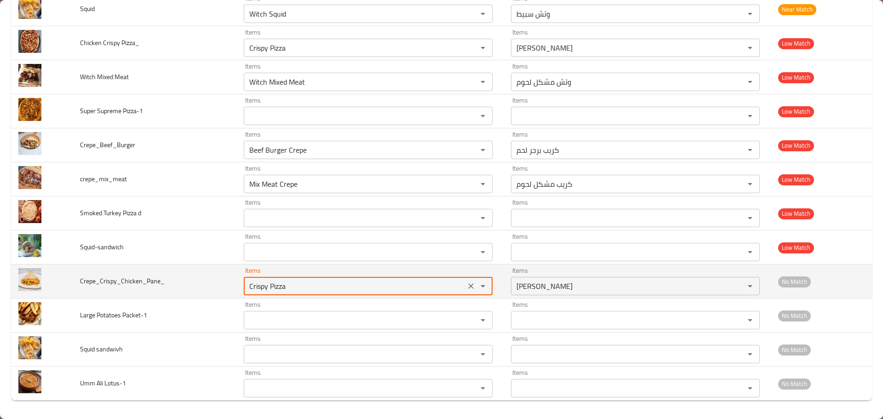
paste input "enhanced table"
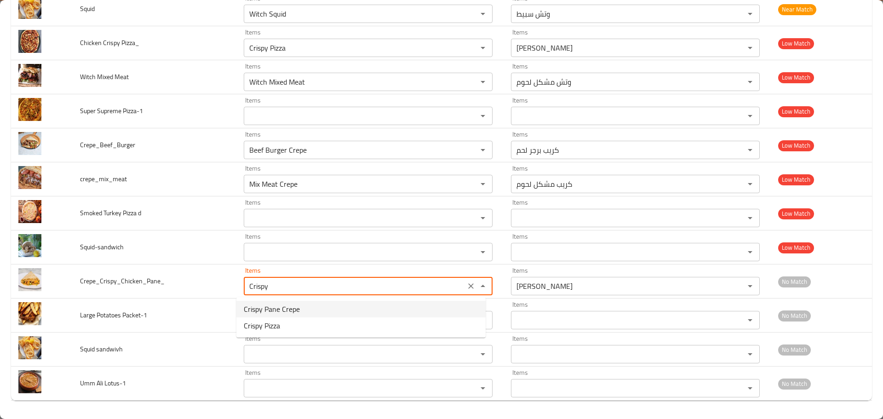
click at [263, 313] on span "Crispy Pane Crepe" at bounding box center [272, 309] width 56 height 11
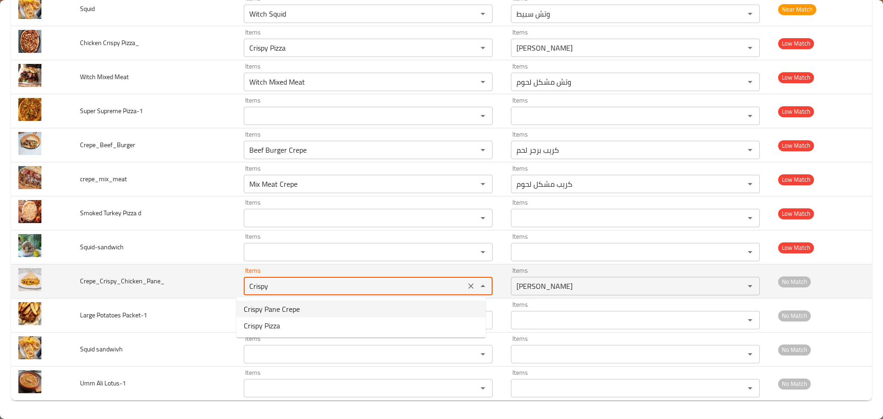
type input "Crispy Pane Crepe"
type input "كريب بانيه كريسبي"
drag, startPoint x: 305, startPoint y: 288, endPoint x: 155, endPoint y: 289, distance: 150.0
click at [150, 290] on tr "Crepe_Crispy_Chicken_Pane_ Items Crispy Pane Crepe Items Items كريب بانيه كريسب…" at bounding box center [441, 282] width 861 height 34
type input "Crispy Pane Crepe"
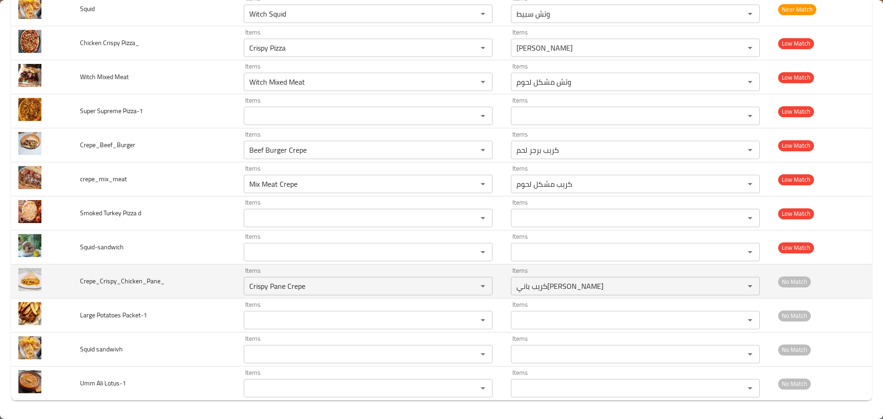
scroll to position [337, 0]
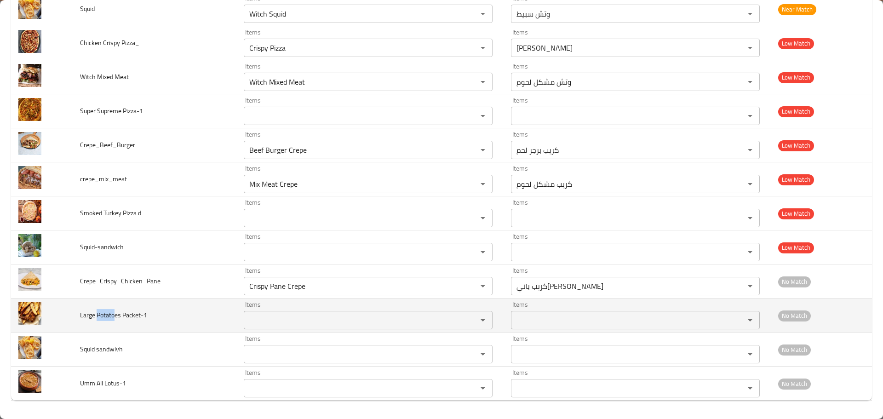
drag, startPoint x: 115, startPoint y: 318, endPoint x: 97, endPoint y: 317, distance: 18.4
click at [97, 317] on span "Large Potatoes Packet-1" at bounding box center [113, 315] width 67 height 12
copy span "Potato"
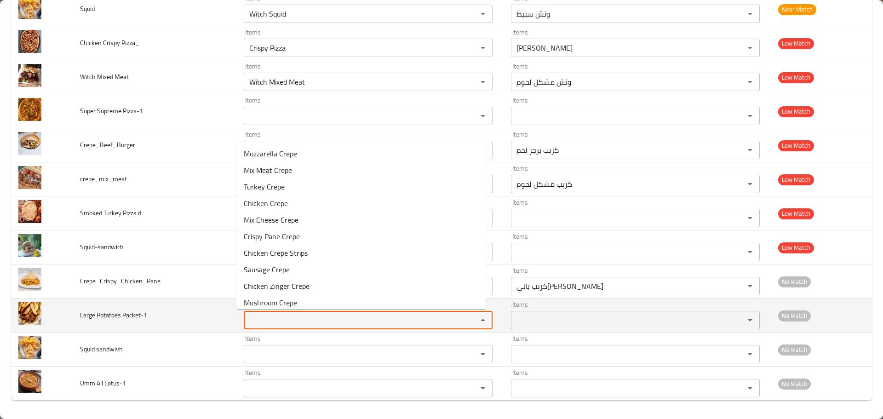
click at [264, 317] on Packet-1 "Items" at bounding box center [355, 320] width 216 height 13
paste Packet-1 "Potato"
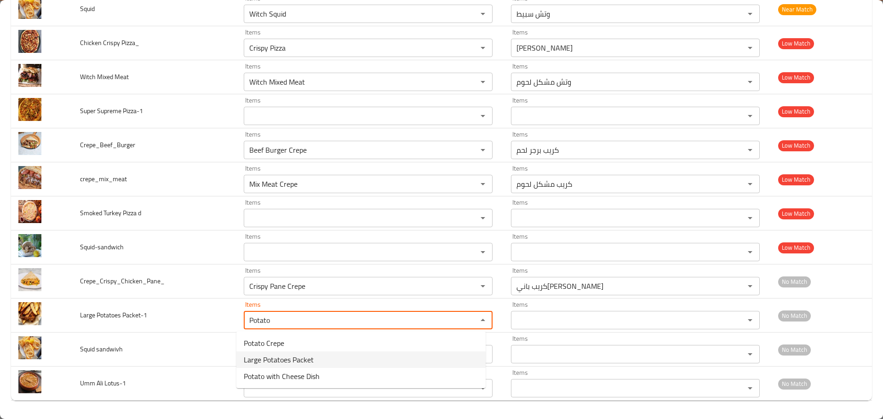
click at [277, 364] on span "Large Potatoes Packet" at bounding box center [279, 359] width 70 height 11
type Packet-1 "Large Potatoes Packet"
type Packet-1-ar "باكت بطاطس كبير"
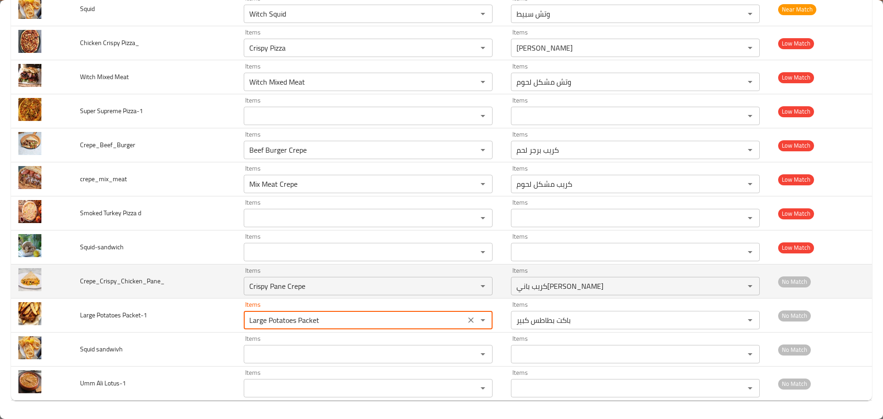
drag, startPoint x: 322, startPoint y: 323, endPoint x: 105, endPoint y: 289, distance: 219.4
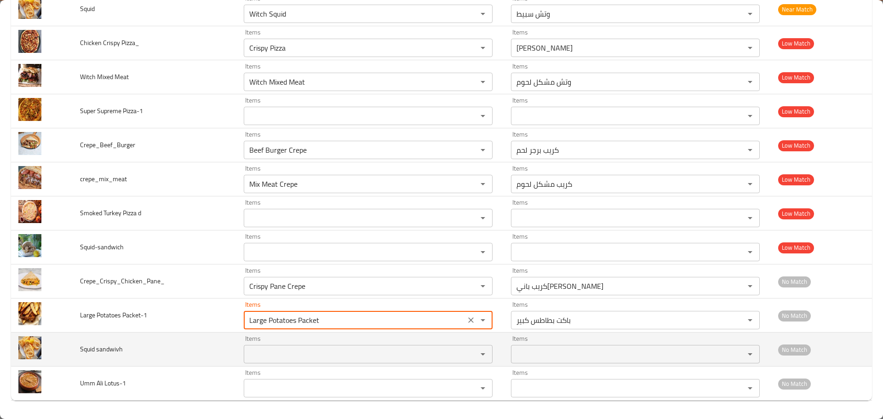
type Packet-1 "Large Potatoes Packet"
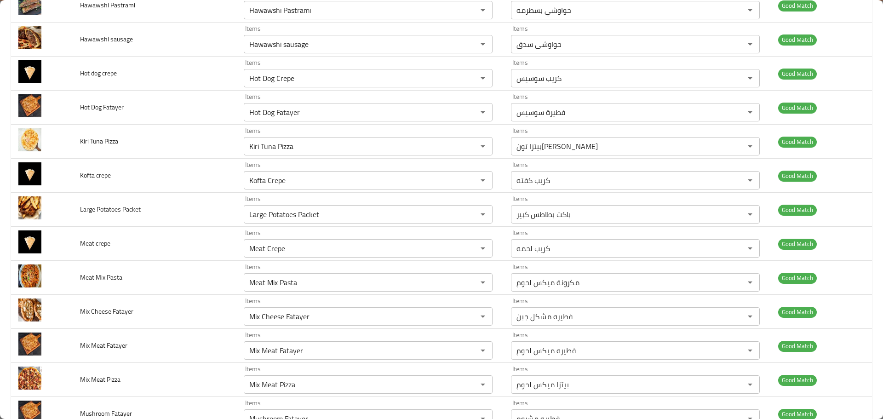
scroll to position [3145, 0]
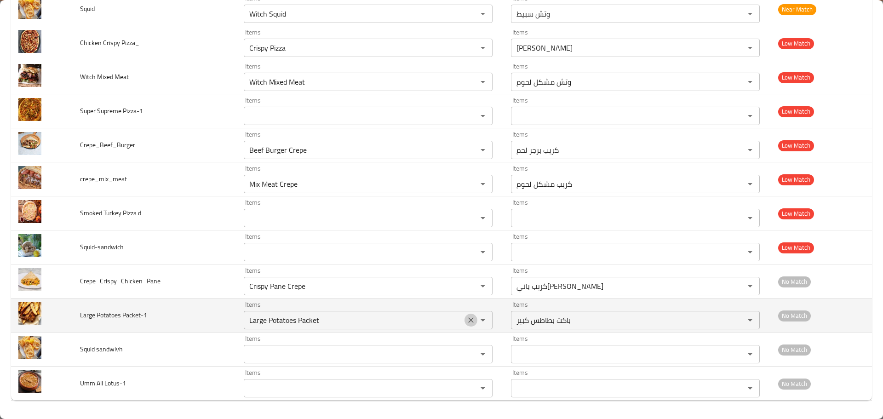
click at [467, 320] on icon "Clear" at bounding box center [471, 320] width 9 height 9
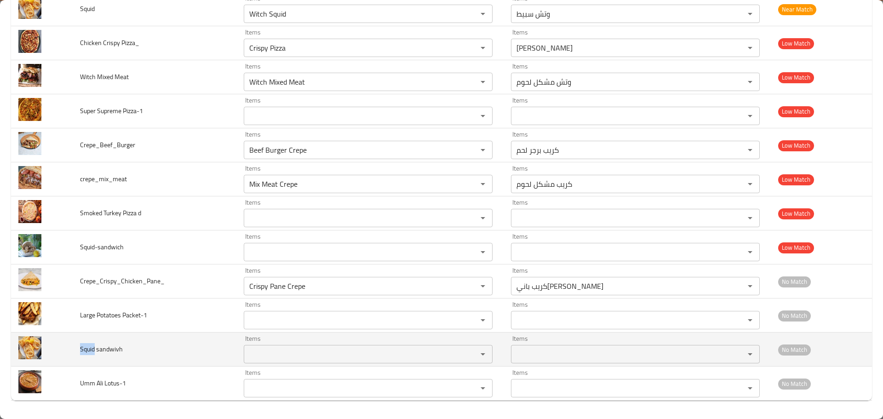
drag, startPoint x: 96, startPoint y: 349, endPoint x: 79, endPoint y: 352, distance: 17.4
click at [79, 352] on td "Squid sandwivh" at bounding box center [155, 350] width 164 height 34
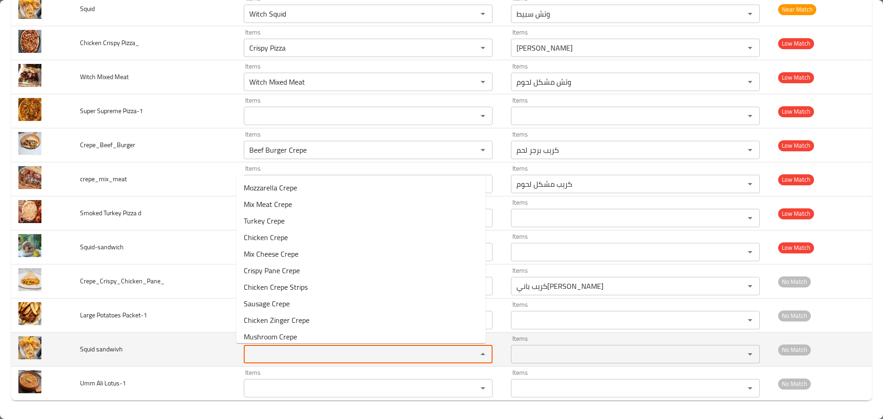
click at [270, 353] on sandwivh "Items" at bounding box center [355, 354] width 216 height 13
paste sandwivh "Squid"
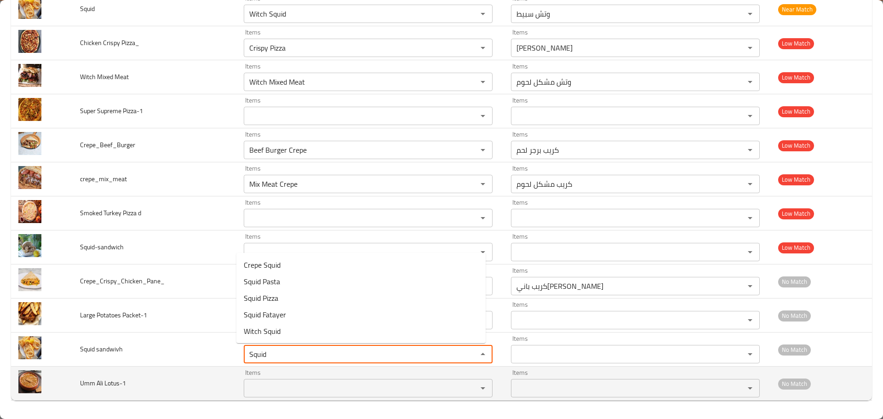
click at [253, 375] on div "Items Items" at bounding box center [368, 383] width 249 height 28
type sandwivh "Squid"
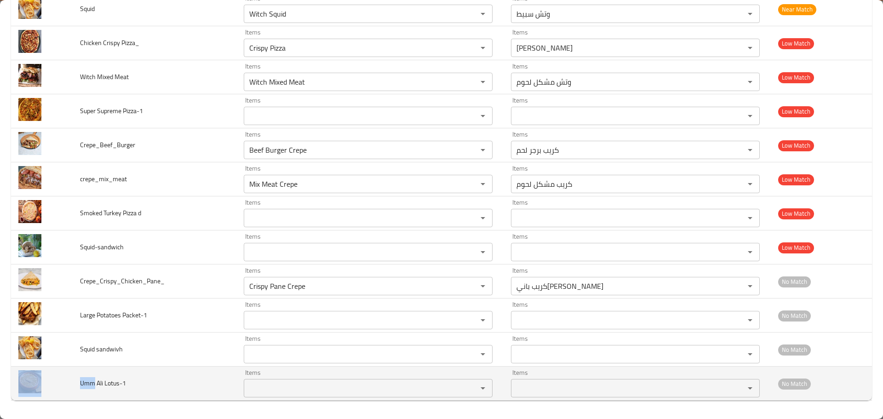
drag, startPoint x: 96, startPoint y: 382, endPoint x: 72, endPoint y: 382, distance: 23.9
click at [72, 382] on tr "Umm Ali Lotus-1 Items Items Items Items No Match" at bounding box center [441, 384] width 861 height 34
click at [257, 386] on Lotus-1 "Items" at bounding box center [355, 388] width 216 height 13
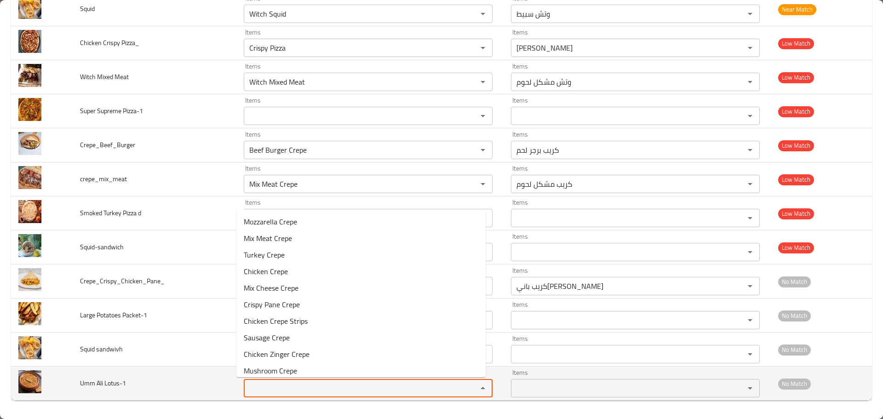
paste Lotus-1 "Umm"
drag, startPoint x: 255, startPoint y: 388, endPoint x: 172, endPoint y: 384, distance: 83.4
click at [172, 384] on tr "Umm Ali Lotus-1 Items Umm Items Items Items No Match" at bounding box center [441, 384] width 861 height 34
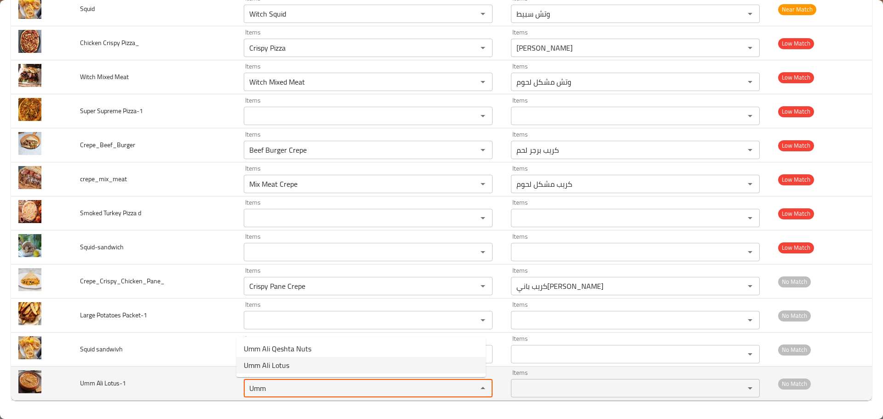
drag, startPoint x: 231, startPoint y: 388, endPoint x: 219, endPoint y: 385, distance: 12.7
click at [219, 385] on tr "Umm Ali Lotus-1 Items Umm Items Items Items No Match" at bounding box center [441, 384] width 861 height 34
type Lotus-1 "Umm"
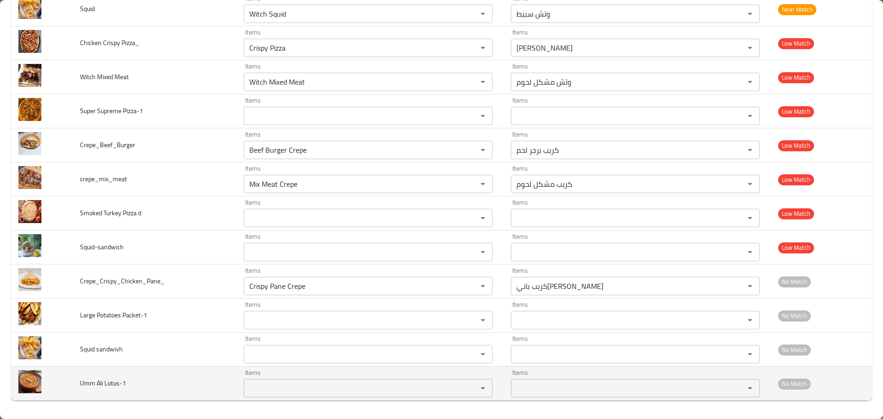
click at [207, 374] on td "Umm Ali Lotus-1" at bounding box center [155, 384] width 164 height 34
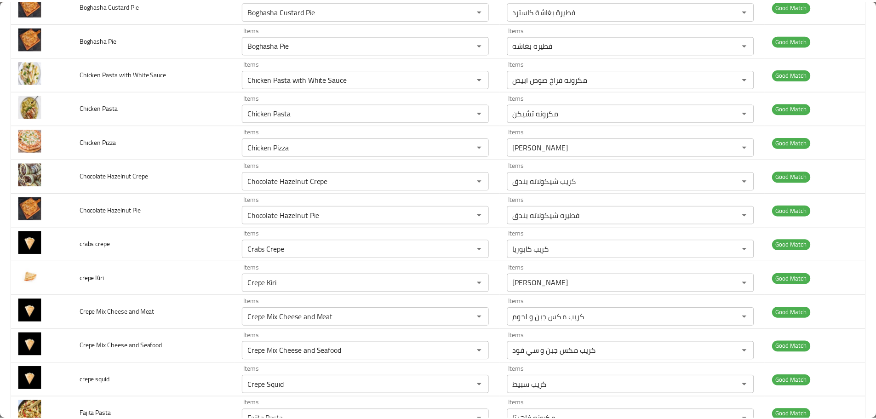
scroll to position [0, 0]
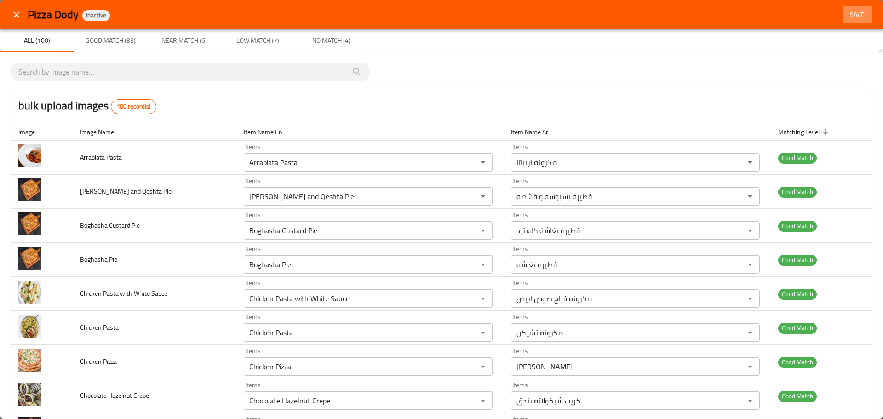
click at [847, 15] on span "Save" at bounding box center [858, 15] width 22 height 12
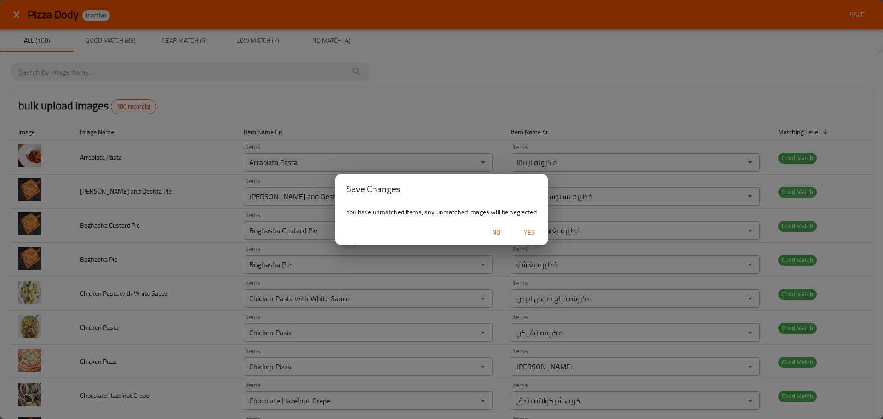
click at [530, 230] on span "Yes" at bounding box center [529, 233] width 22 height 12
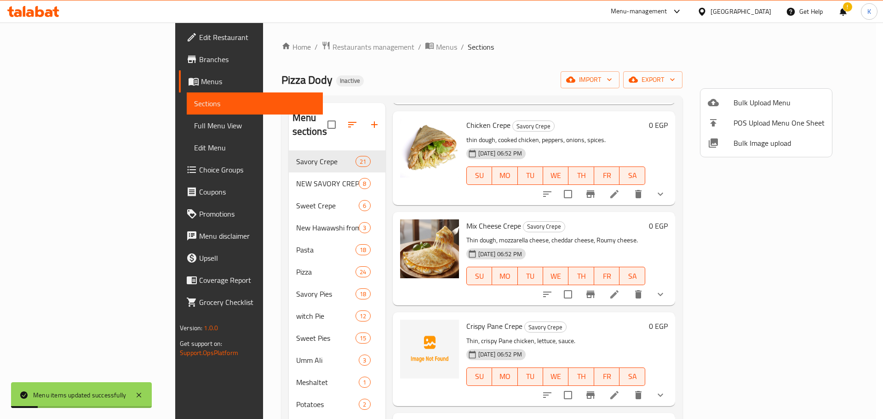
click at [366, 86] on div at bounding box center [441, 209] width 883 height 419
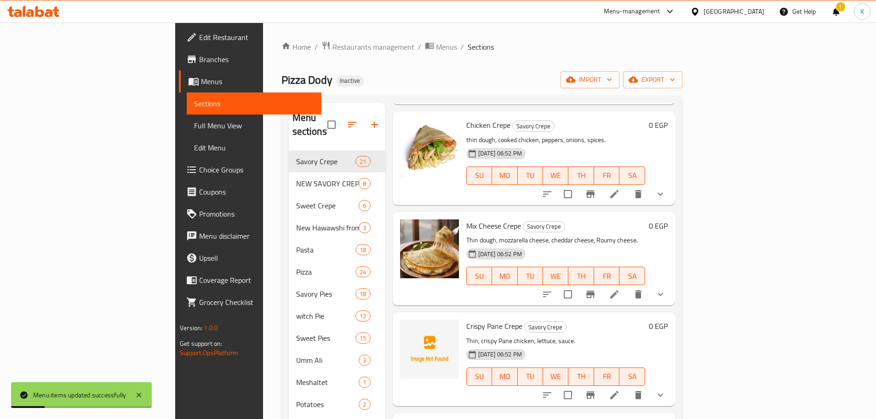
drag, startPoint x: 63, startPoint y: 123, endPoint x: 112, endPoint y: 187, distance: 81.3
click at [194, 123] on span "Full Menu View" at bounding box center [254, 125] width 120 height 11
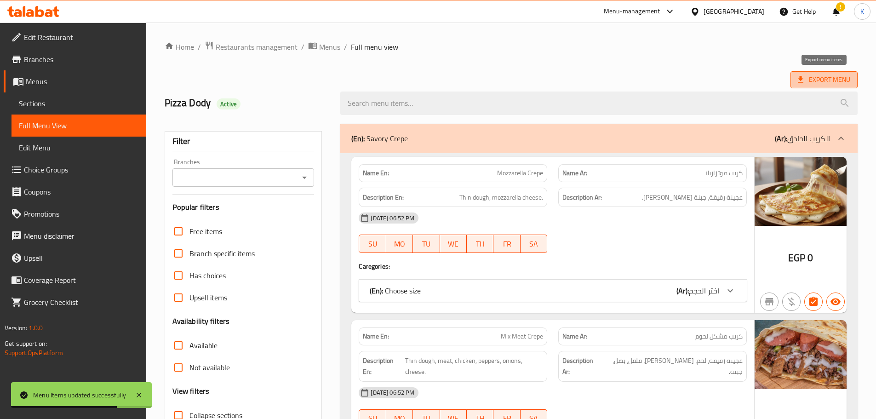
click at [807, 77] on span "Export Menu" at bounding box center [824, 80] width 52 height 12
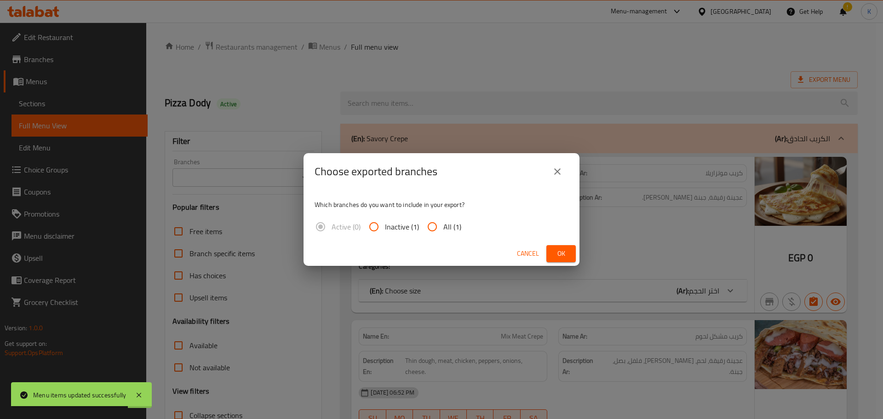
click at [438, 228] on input "All (1)" at bounding box center [432, 227] width 22 height 22
radio input "true"
click at [559, 253] on span "Ok" at bounding box center [561, 254] width 15 height 12
